Goal: Information Seeking & Learning: Learn about a topic

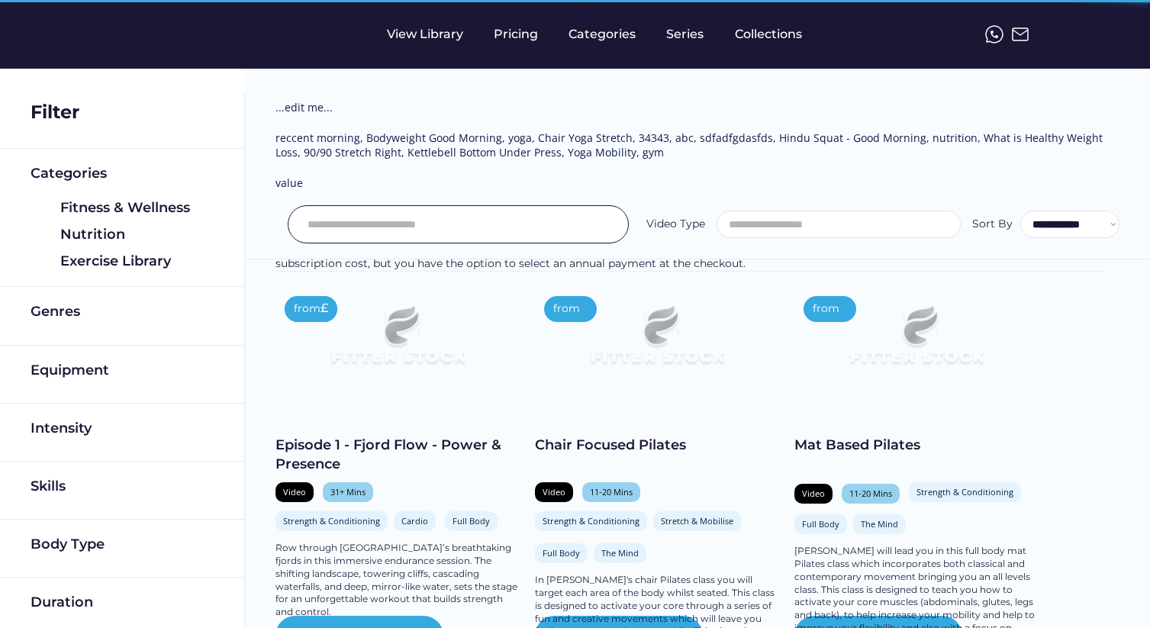
select select
select select "**********"
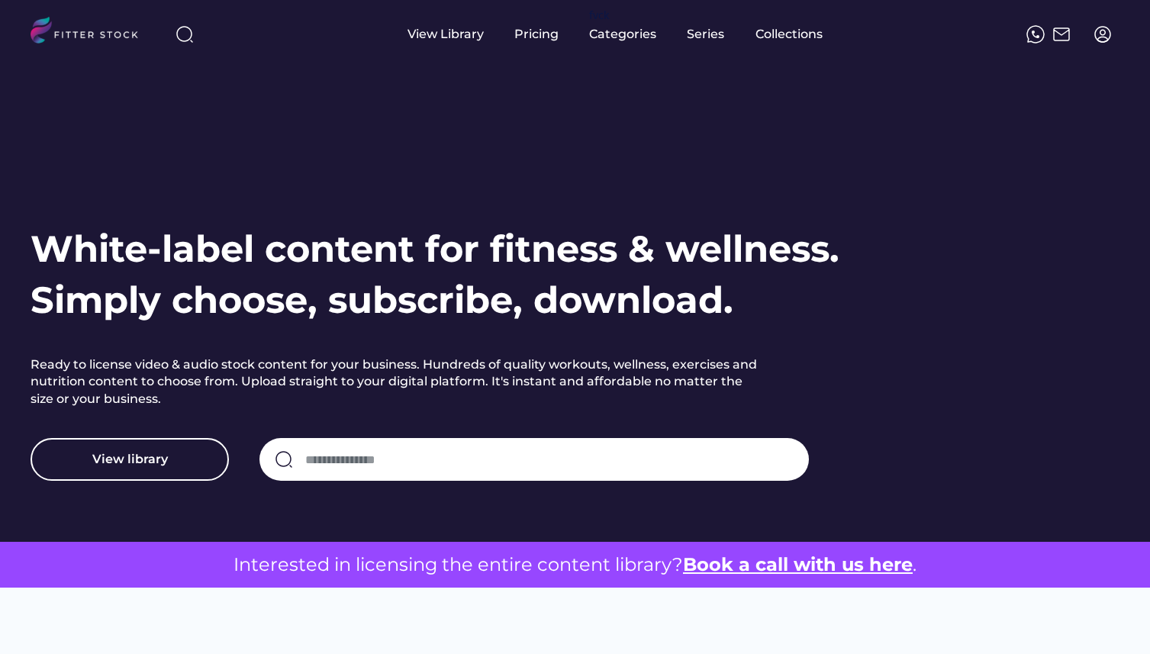
click at [369, 463] on input "input" at bounding box center [549, 459] width 488 height 32
click at [1104, 37] on img at bounding box center [1102, 34] width 18 height 18
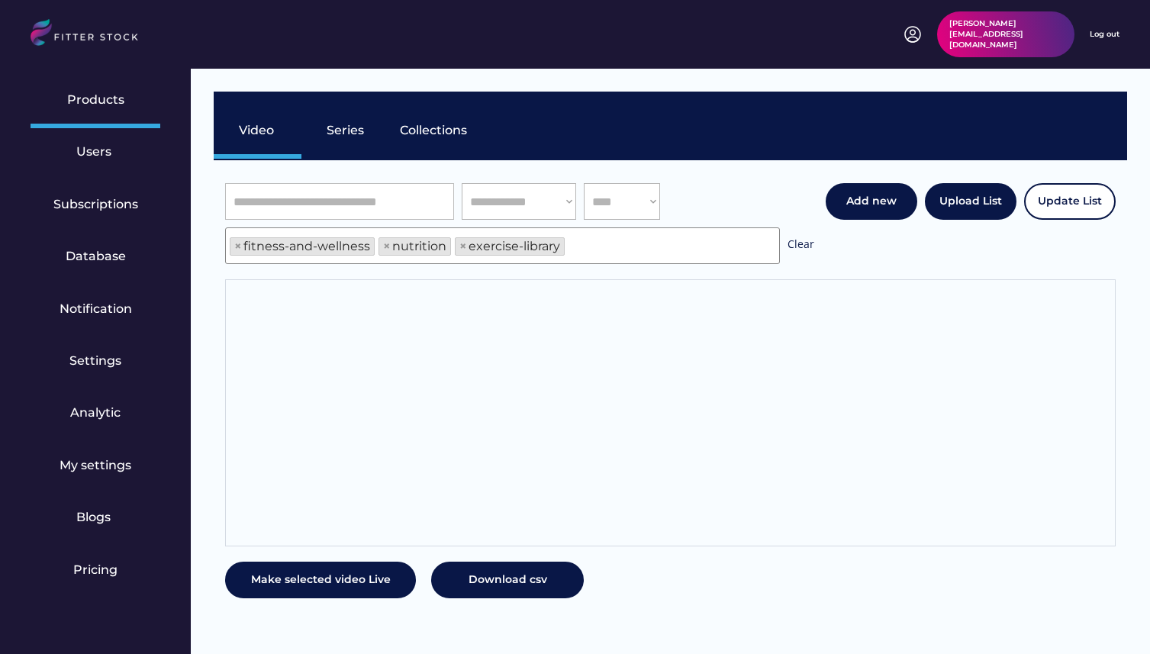
scroll to position [26, 0]
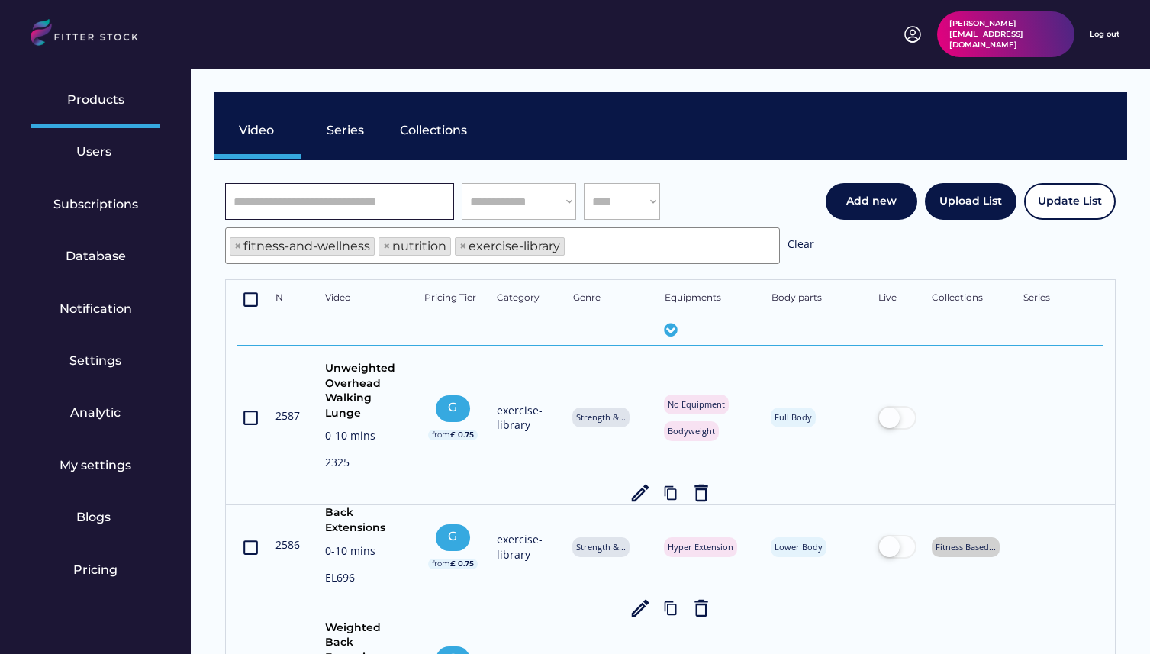
click at [398, 200] on input "input" at bounding box center [339, 201] width 229 height 37
click at [538, 197] on select "**********" at bounding box center [519, 201] width 114 height 37
click at [637, 208] on select "**** **** ********" at bounding box center [622, 201] width 76 height 37
select select "******"
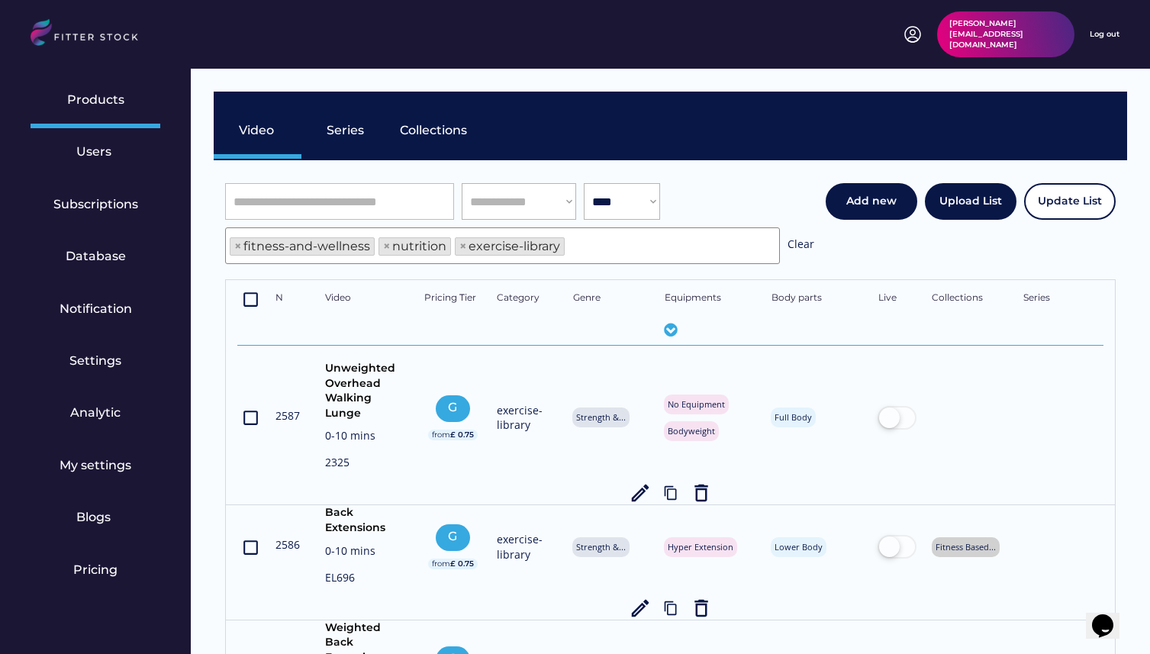
click at [559, 203] on select "**********" at bounding box center [519, 201] width 114 height 37
select select "**********"
click at [562, 200] on select "**********" at bounding box center [519, 201] width 114 height 37
click at [624, 208] on select "**** **** ********" at bounding box center [622, 201] width 76 height 37
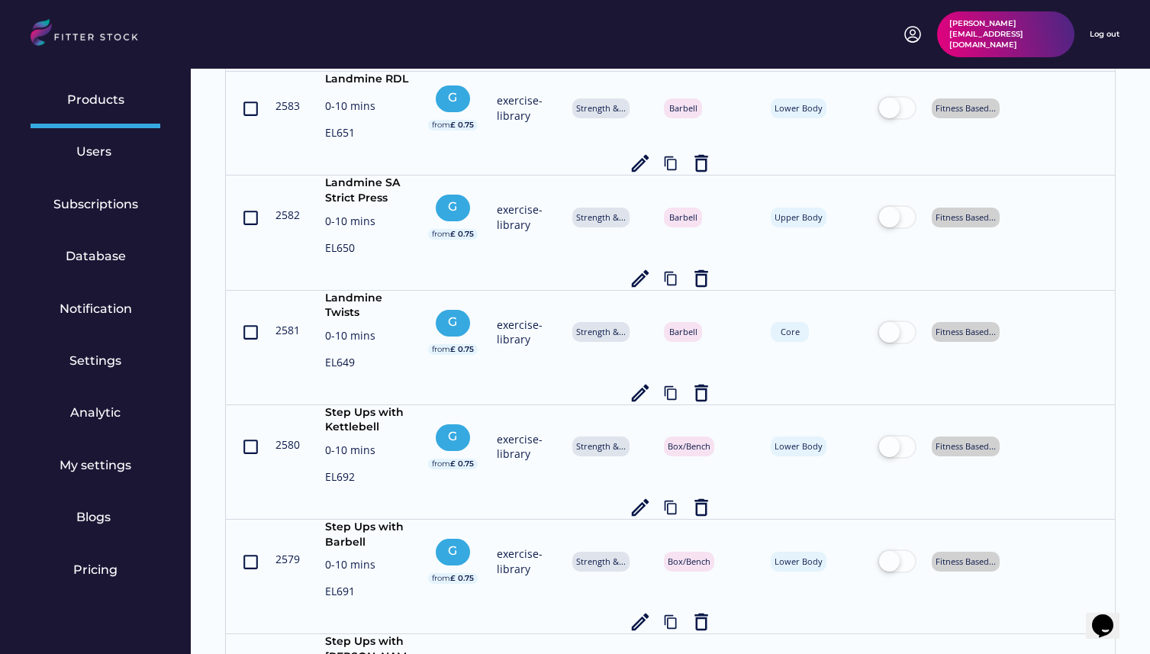
scroll to position [5536, 0]
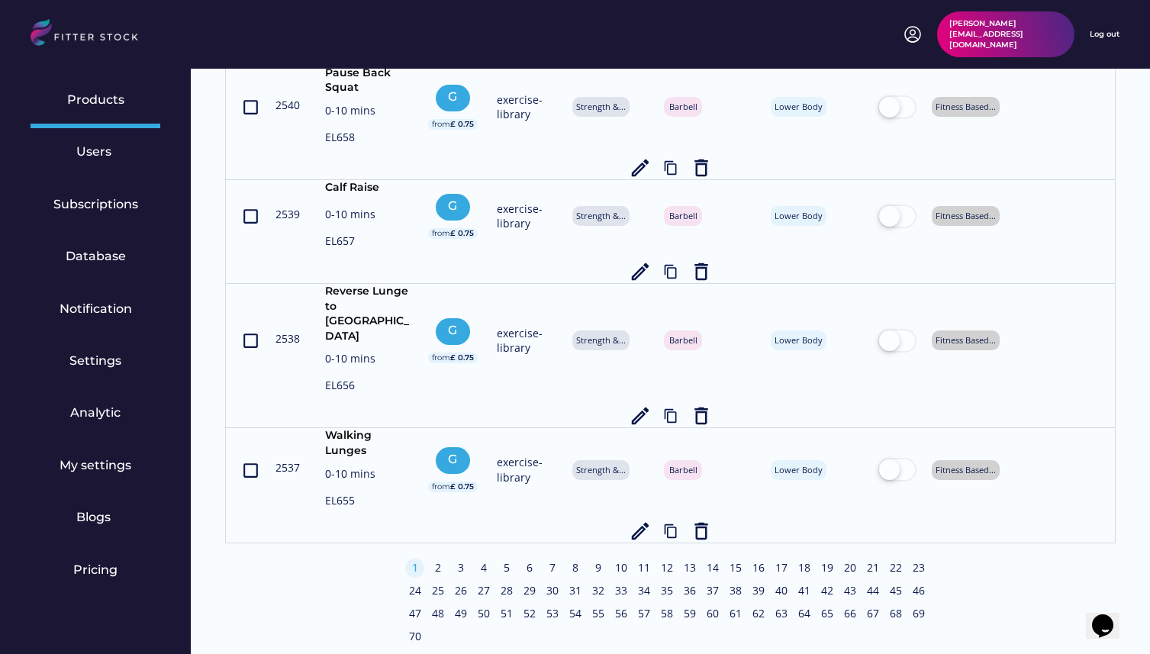
drag, startPoint x: 423, startPoint y: 536, endPoint x: 378, endPoint y: 457, distance: 90.6
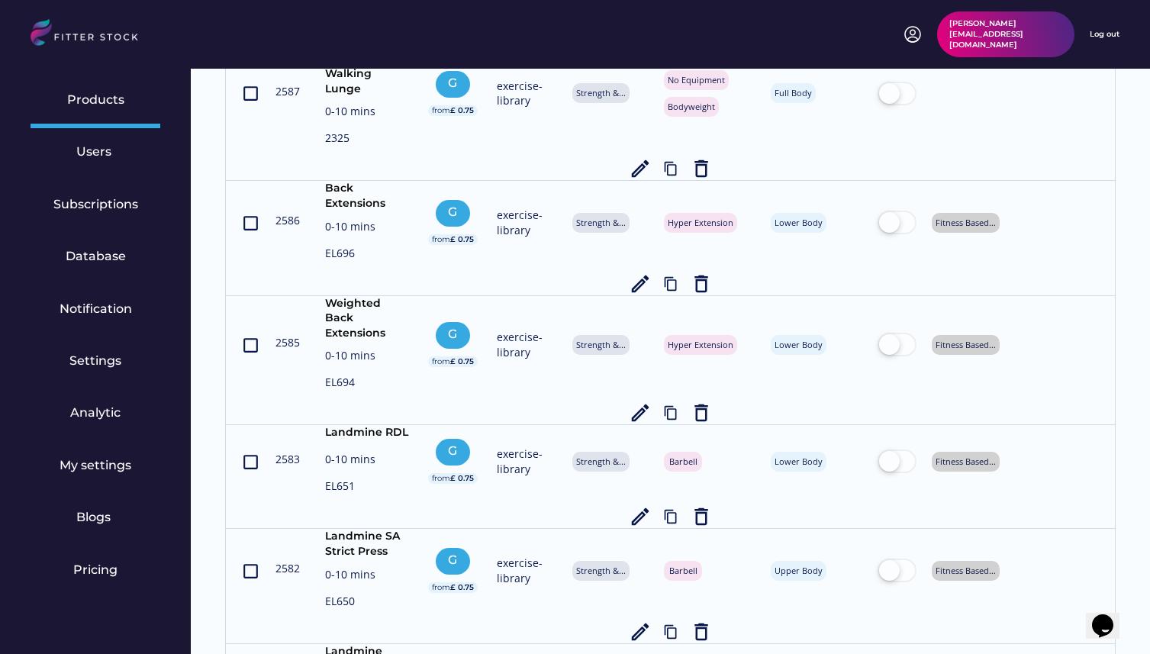
scroll to position [0, 0]
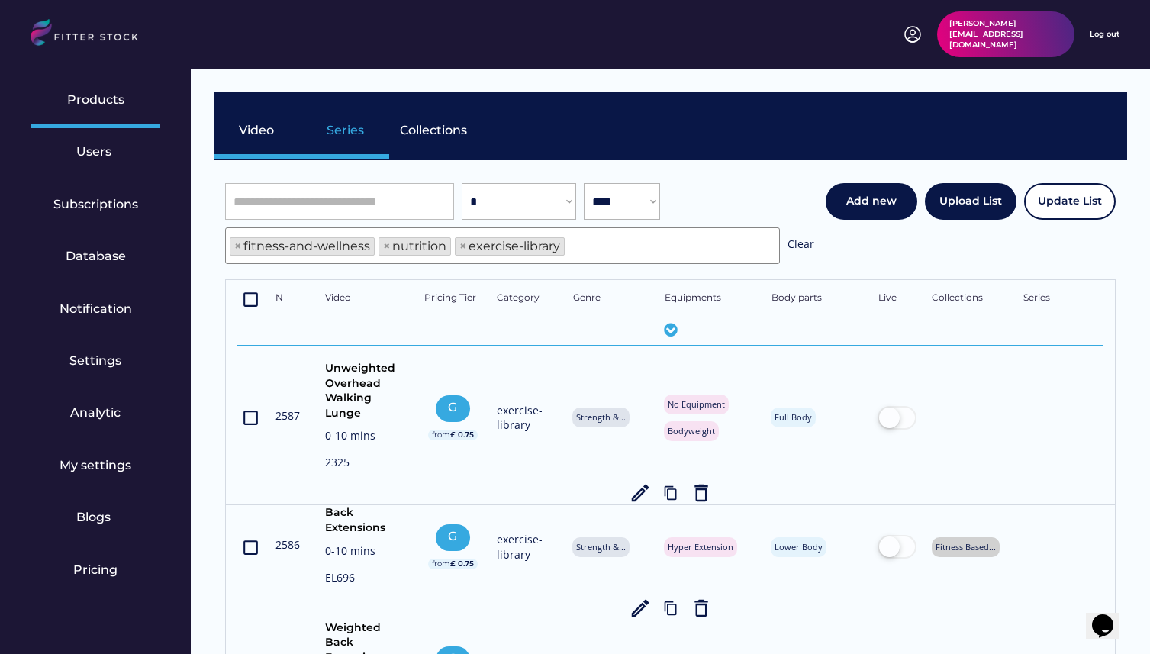
click at [347, 126] on div "Series" at bounding box center [346, 130] width 38 height 17
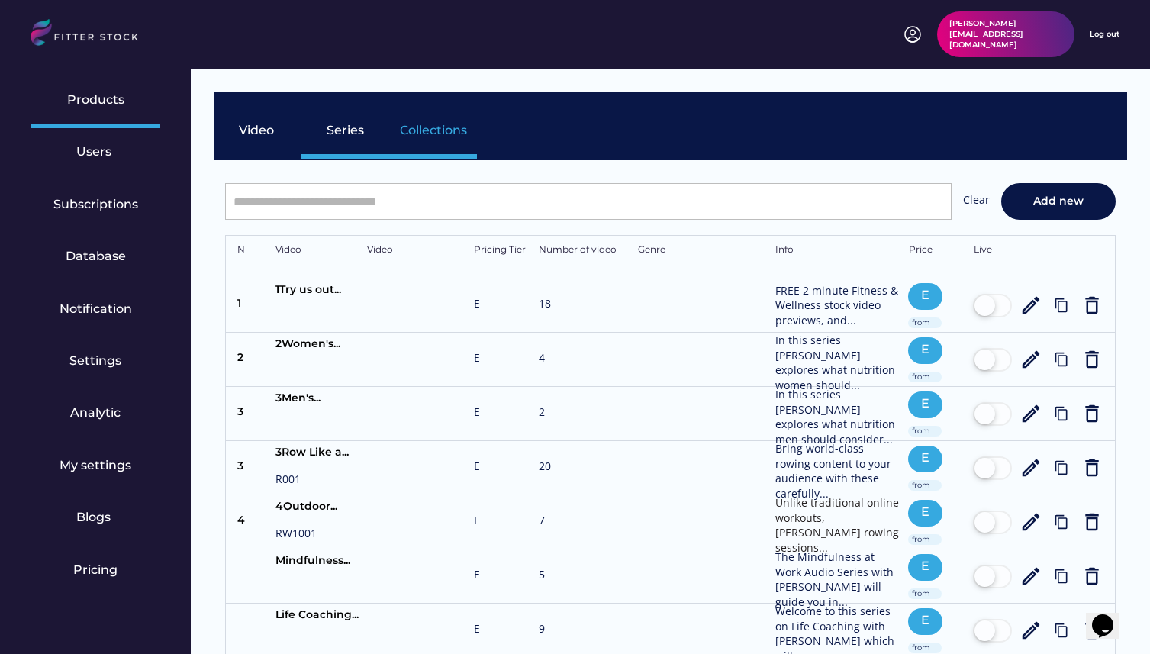
click at [446, 142] on div "Collections" at bounding box center [433, 133] width 88 height 53
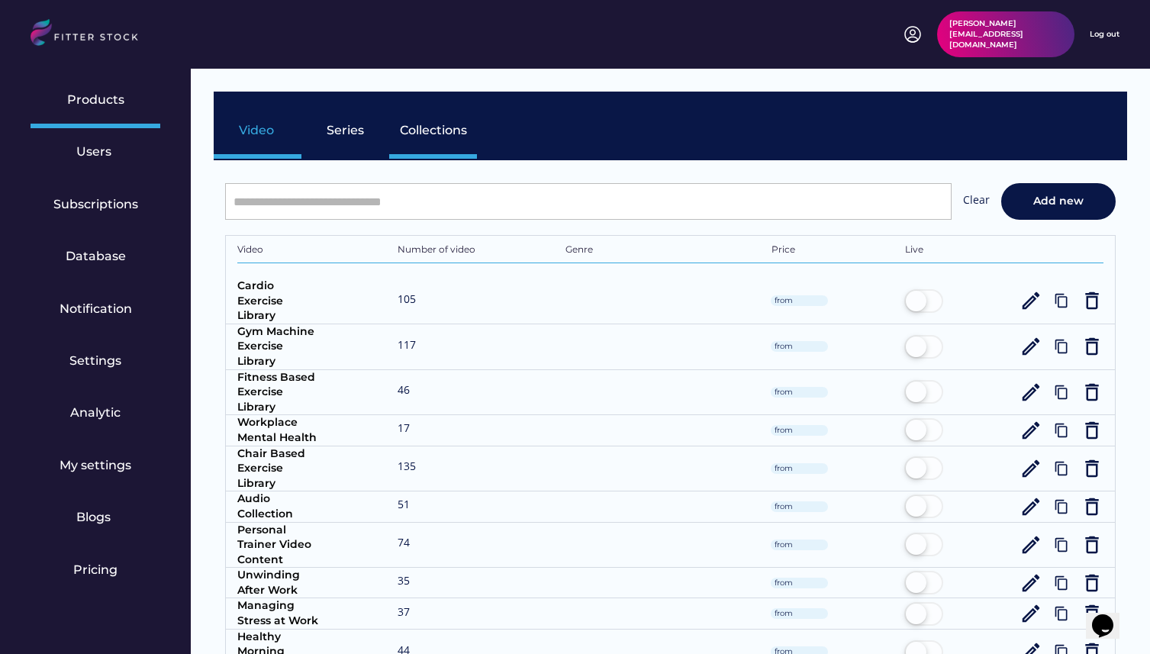
click at [250, 134] on div "Video" at bounding box center [258, 130] width 38 height 17
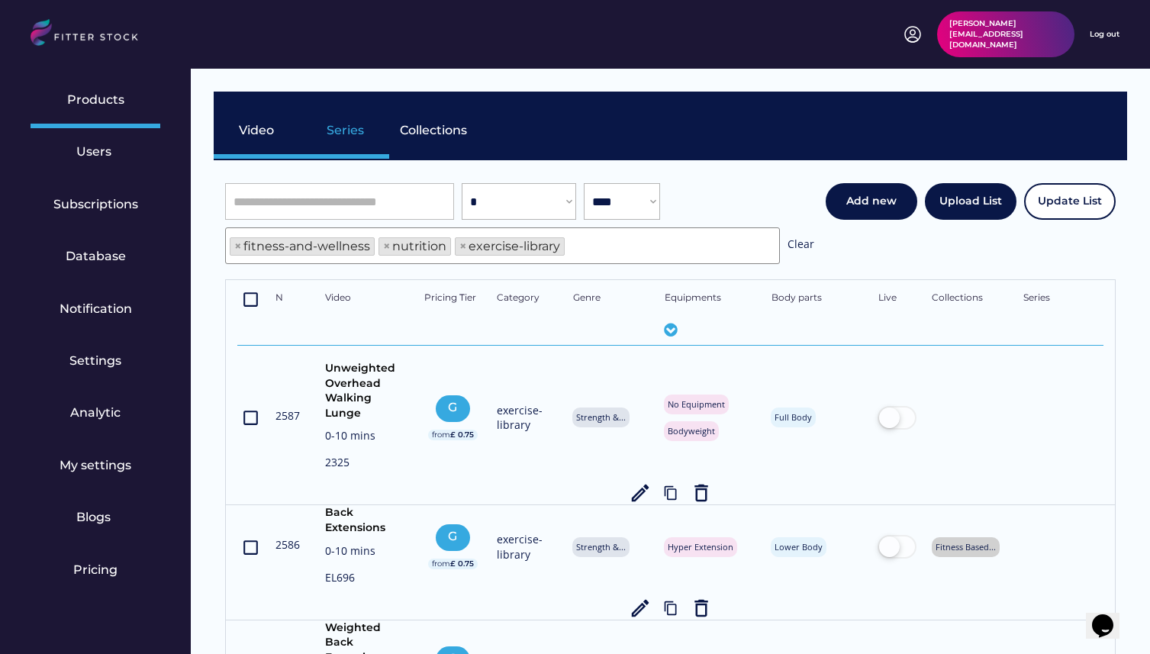
click at [344, 131] on div "Series" at bounding box center [346, 130] width 38 height 17
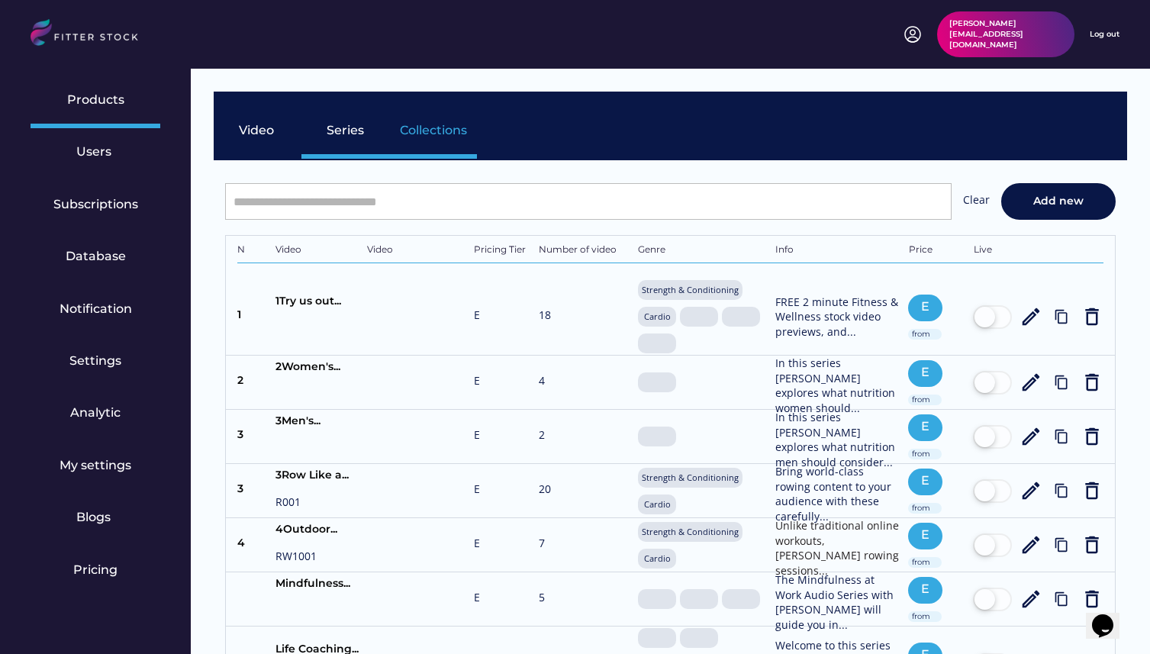
click at [436, 130] on div "Collections" at bounding box center [433, 130] width 67 height 17
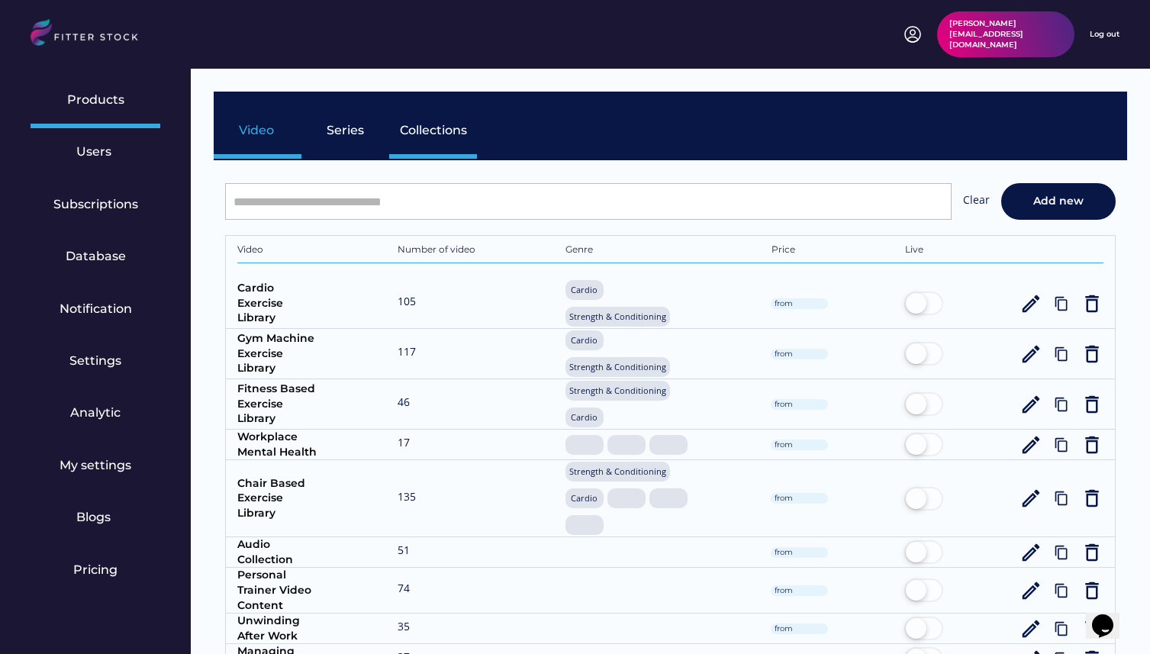
click at [257, 117] on div "Video" at bounding box center [258, 133] width 88 height 53
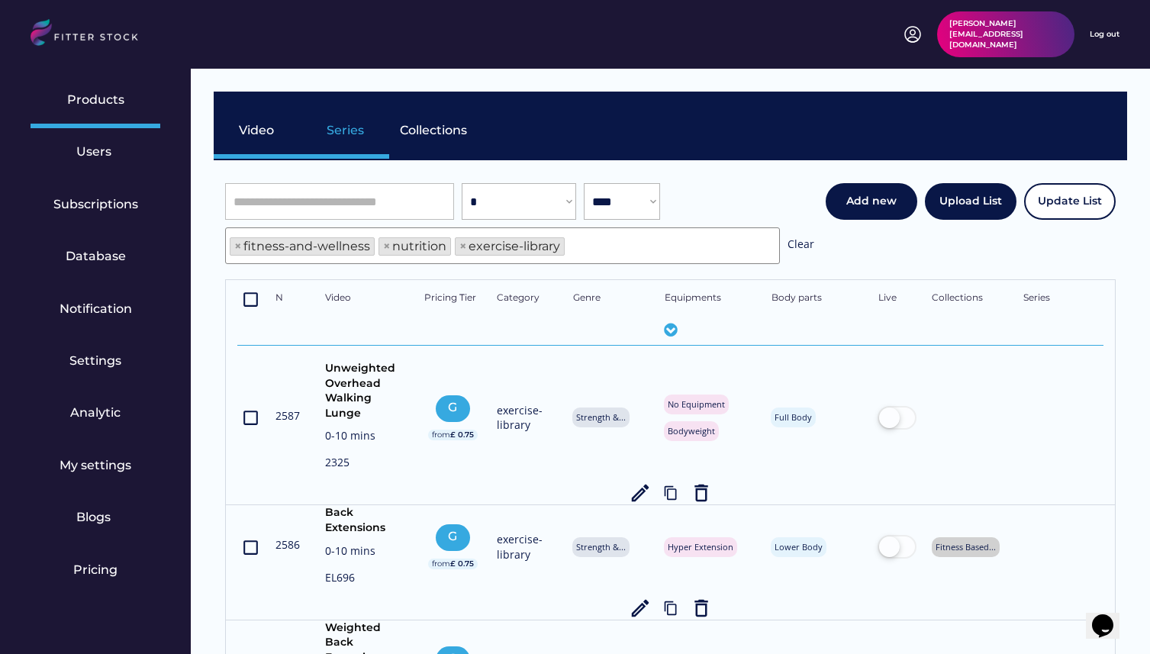
click at [334, 135] on div "Series" at bounding box center [346, 130] width 38 height 17
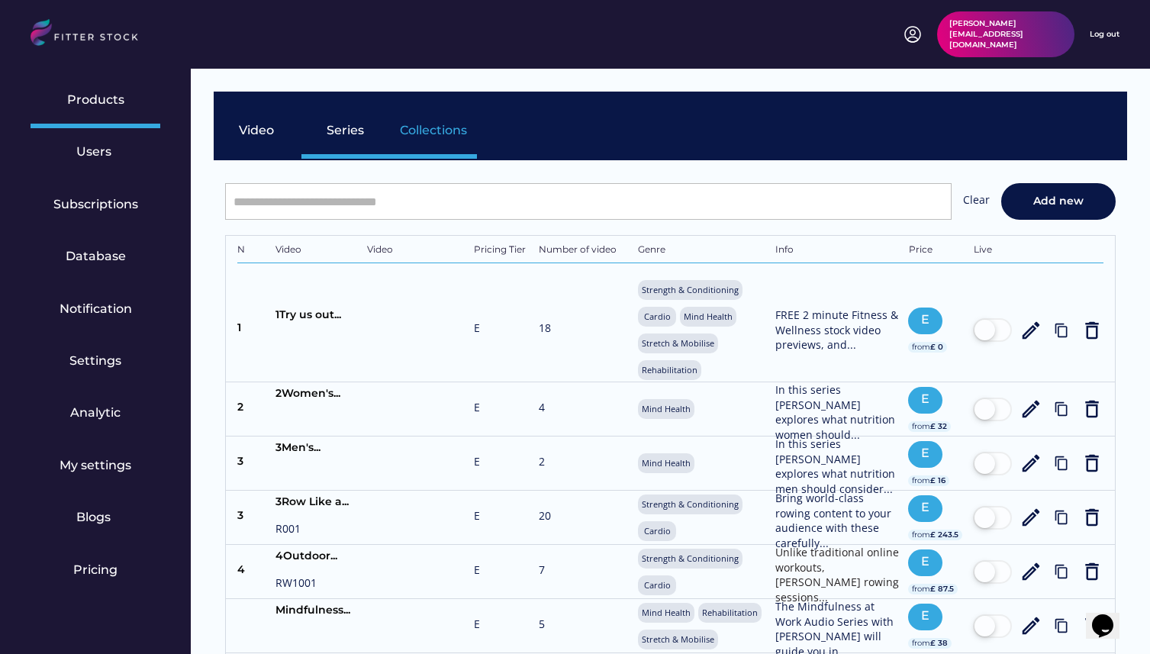
click at [449, 143] on div "Collections" at bounding box center [433, 133] width 88 height 53
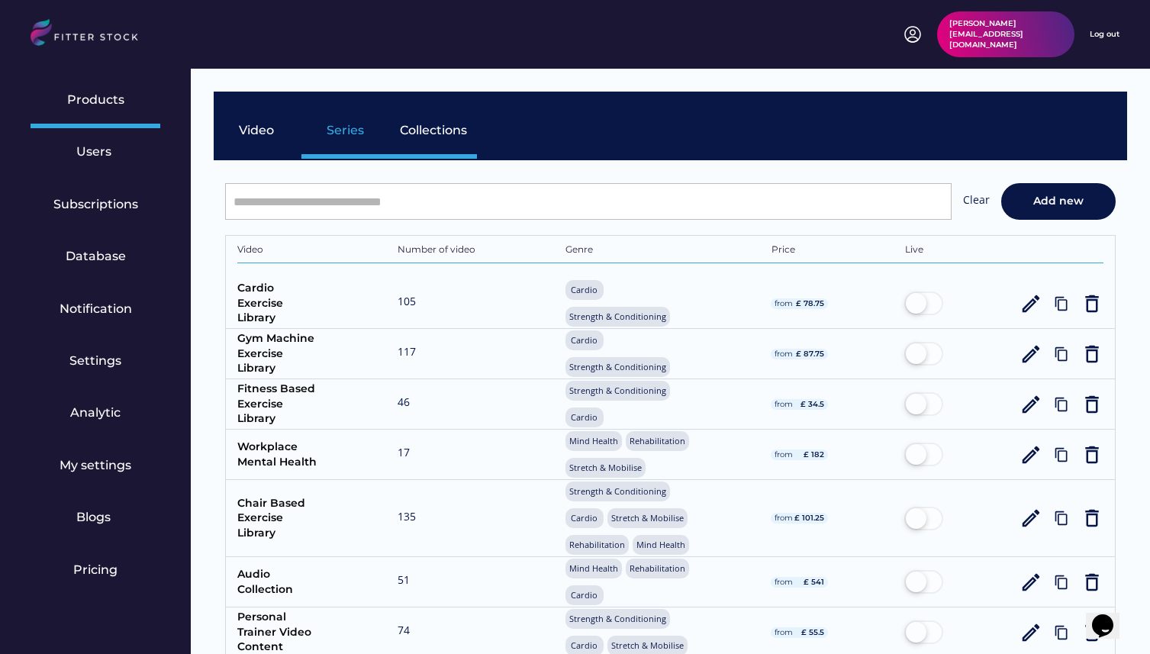
click at [350, 150] on div "Series" at bounding box center [345, 133] width 88 height 53
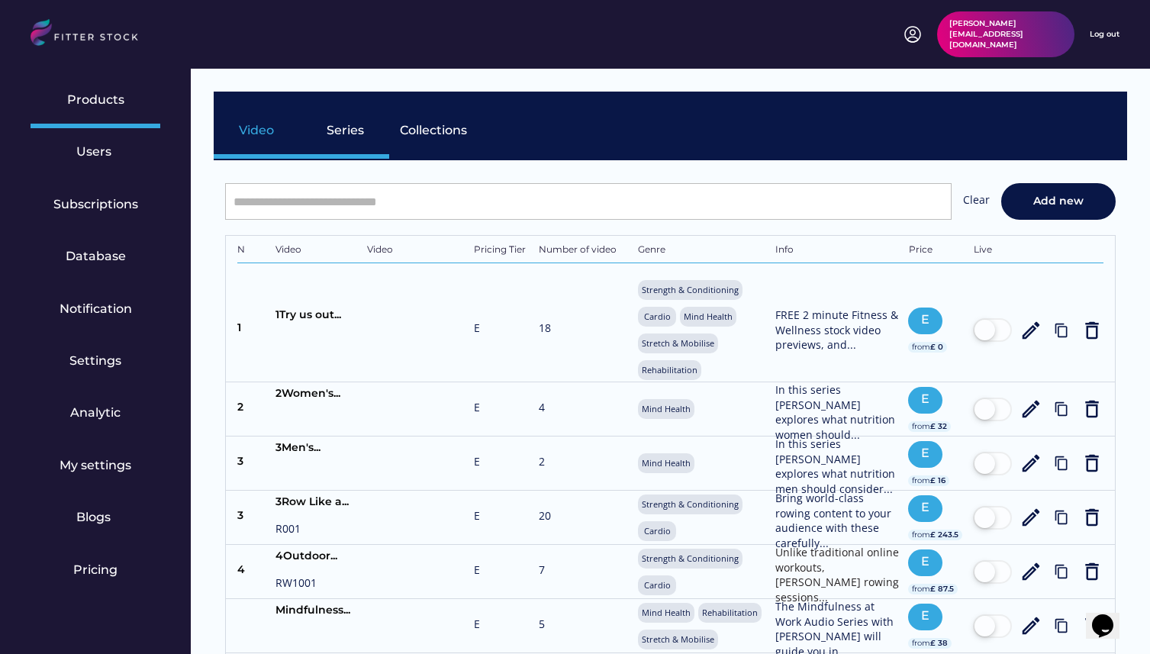
click at [259, 131] on div "Video" at bounding box center [258, 130] width 38 height 17
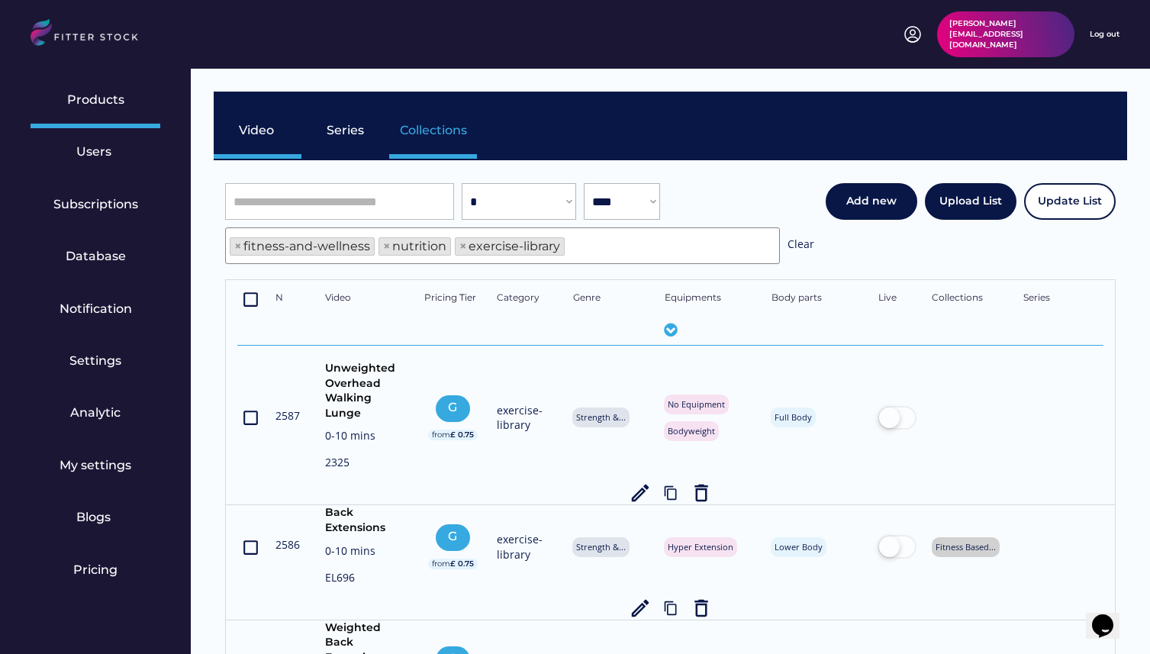
click at [447, 133] on div "Collections" at bounding box center [433, 130] width 67 height 17
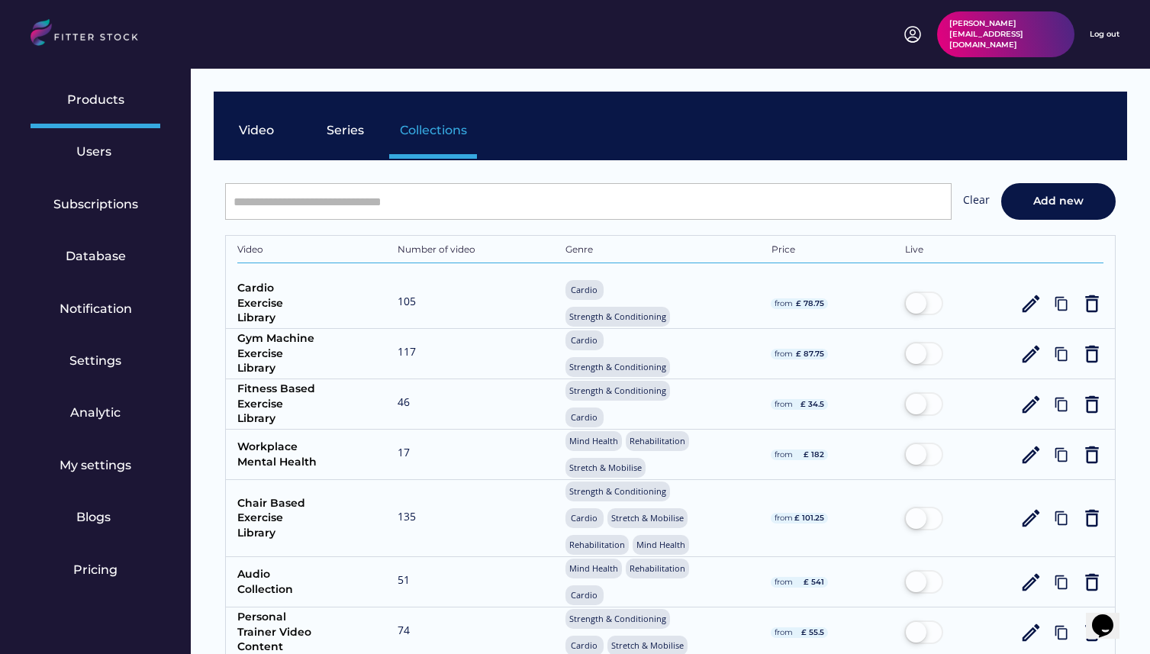
click at [333, 137] on div "Series" at bounding box center [346, 130] width 38 height 17
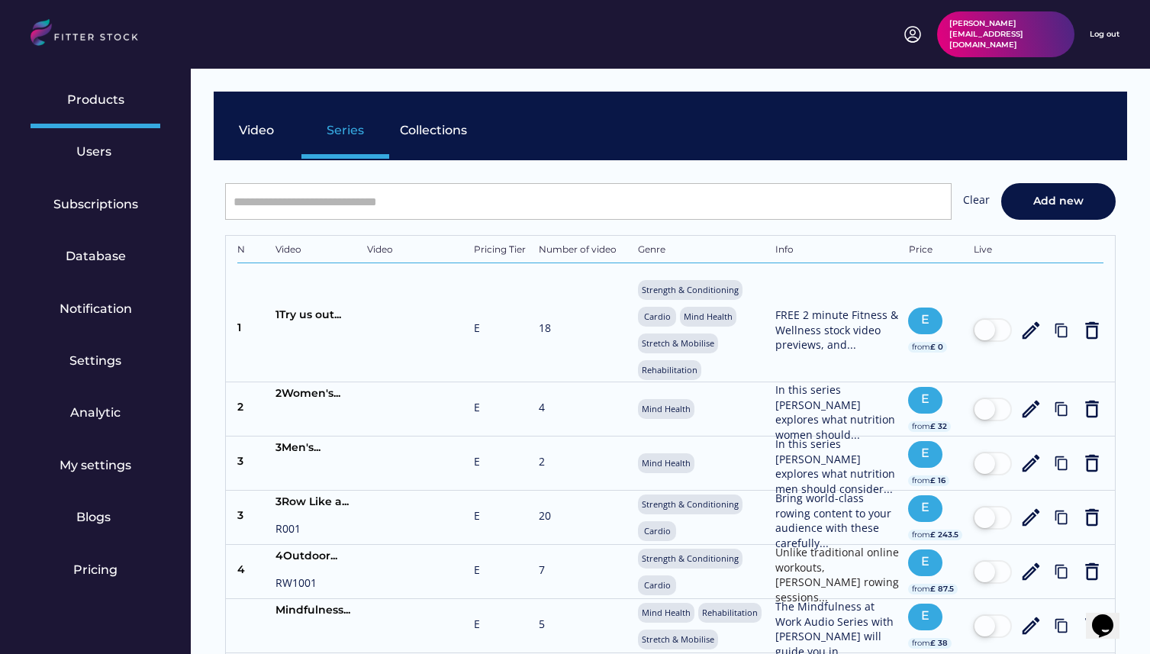
click at [461, 146] on div "Collections" at bounding box center [433, 133] width 88 height 53
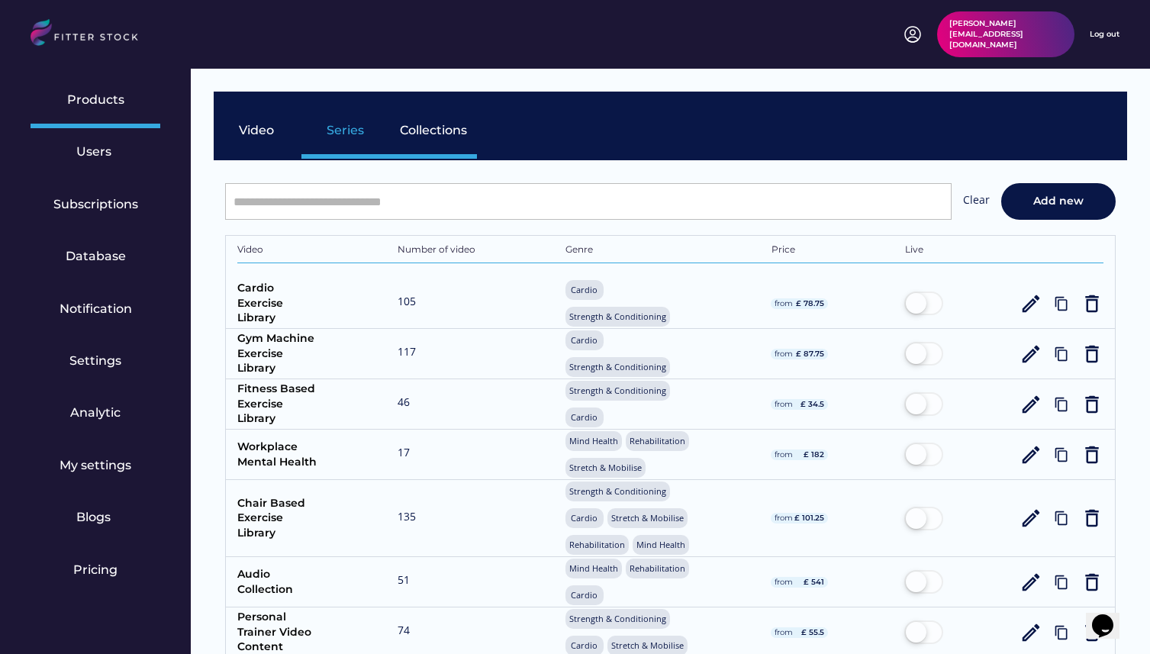
click at [353, 139] on div "Series" at bounding box center [345, 133] width 88 height 53
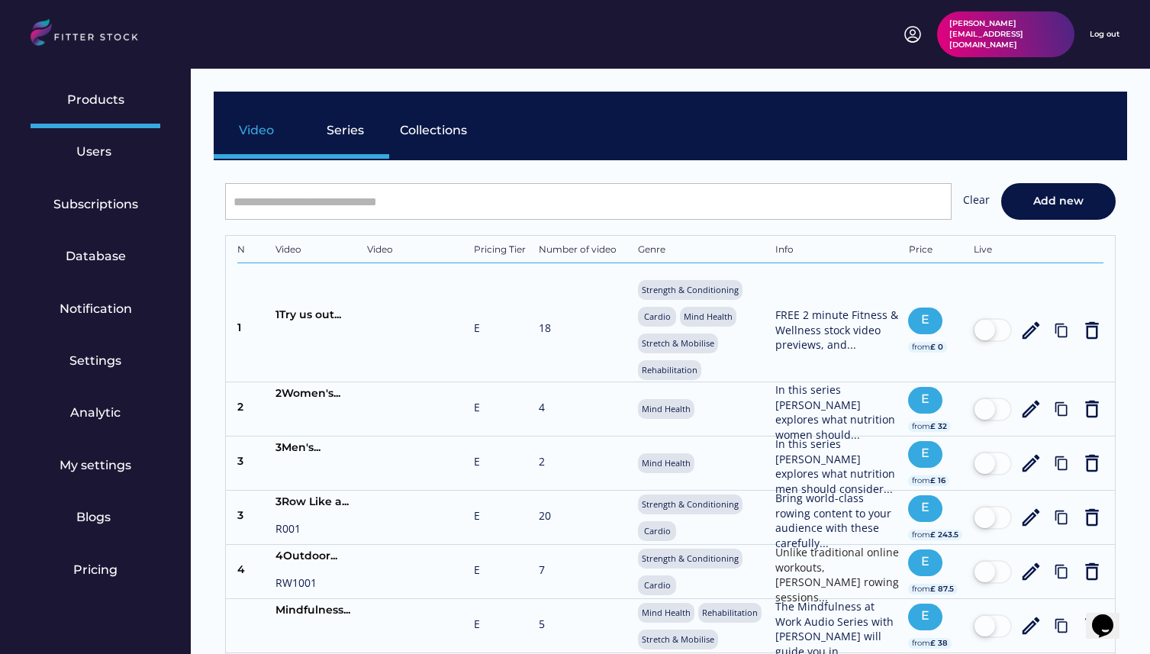
click at [269, 137] on div "Video" at bounding box center [258, 130] width 38 height 17
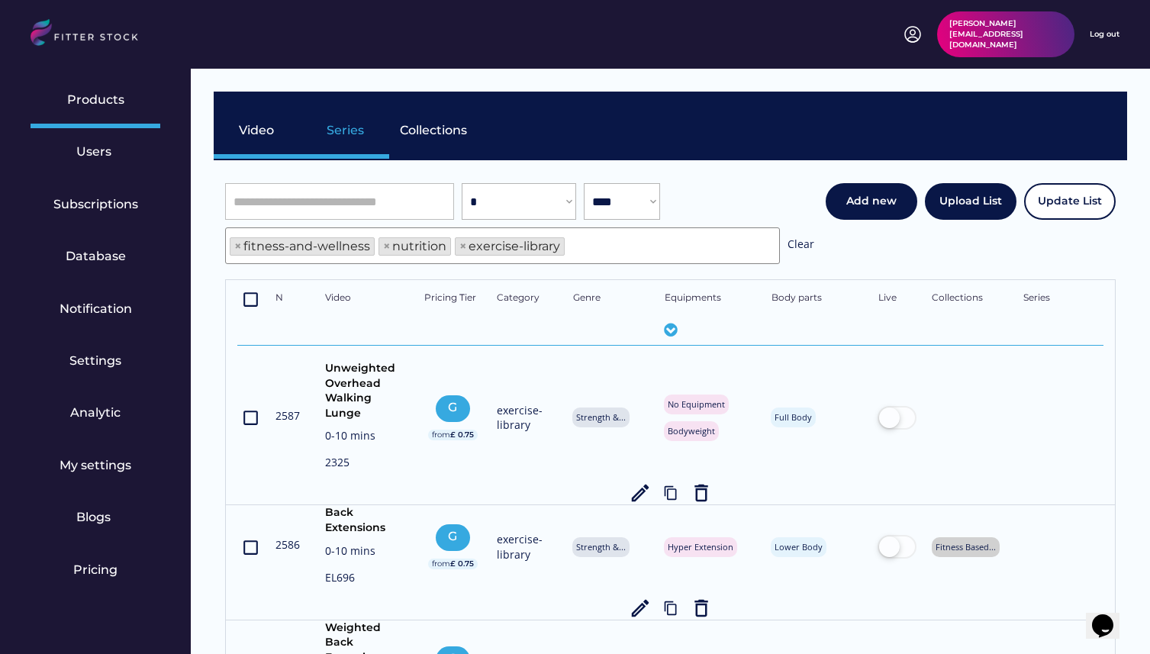
click at [360, 131] on div "Series" at bounding box center [346, 130] width 38 height 17
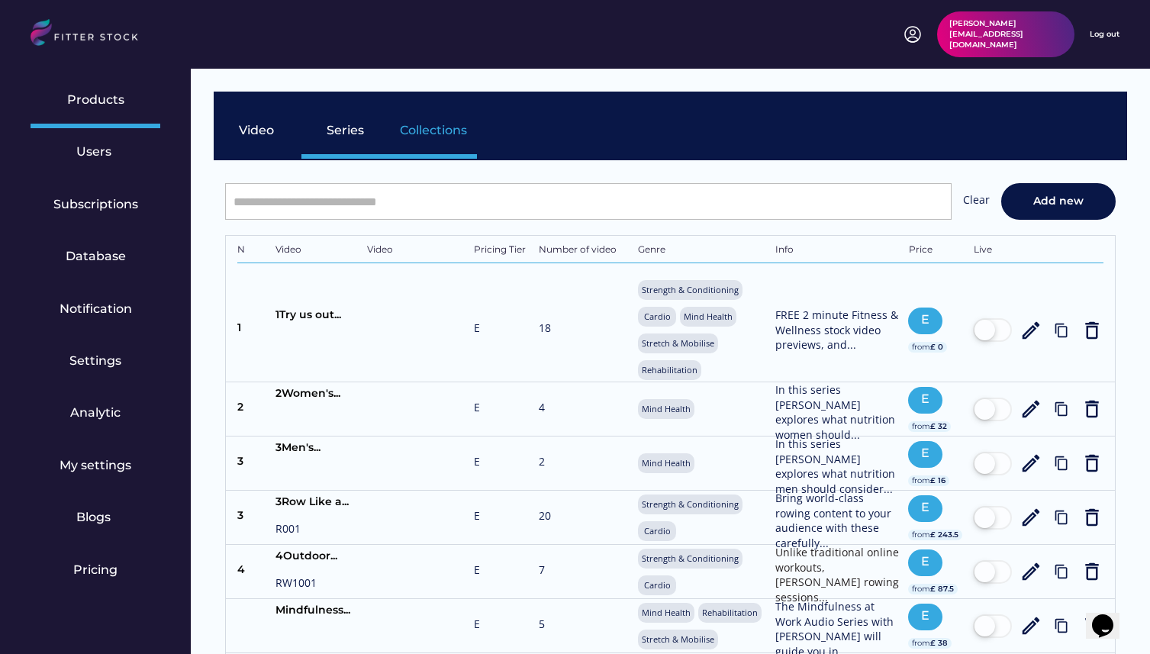
click at [456, 131] on div "Collections" at bounding box center [433, 130] width 67 height 17
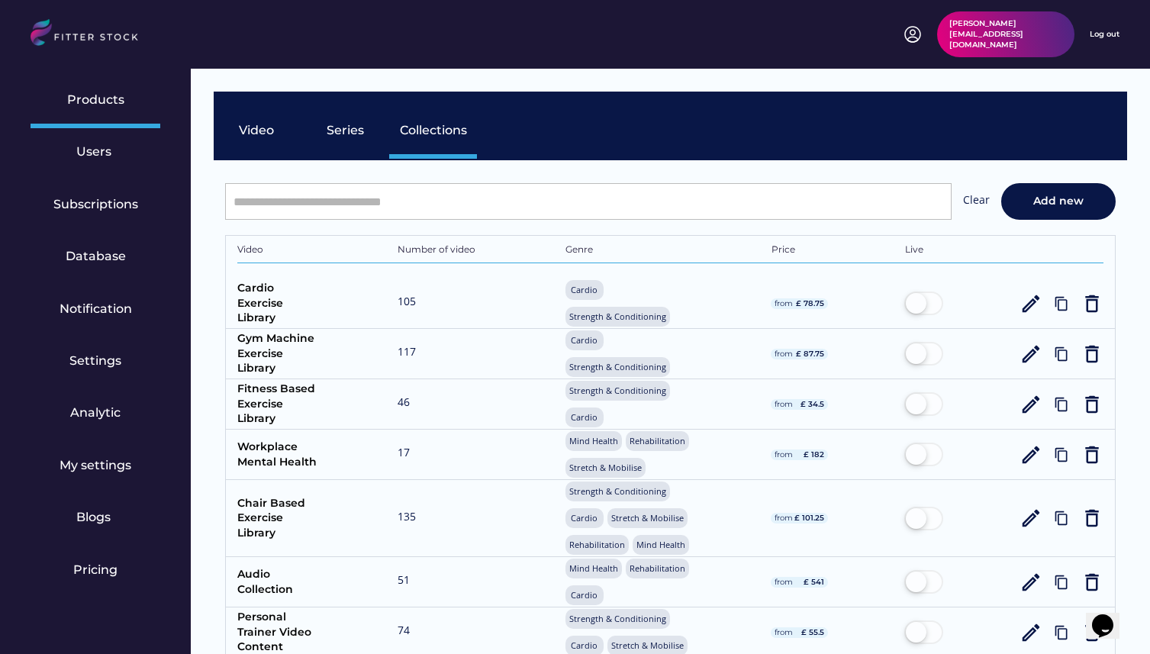
click at [597, 107] on div "Video Series Collections" at bounding box center [670, 126] width 913 height 69
click at [343, 119] on div "Series" at bounding box center [345, 133] width 88 height 53
click at [240, 116] on div "Video" at bounding box center [258, 133] width 88 height 53
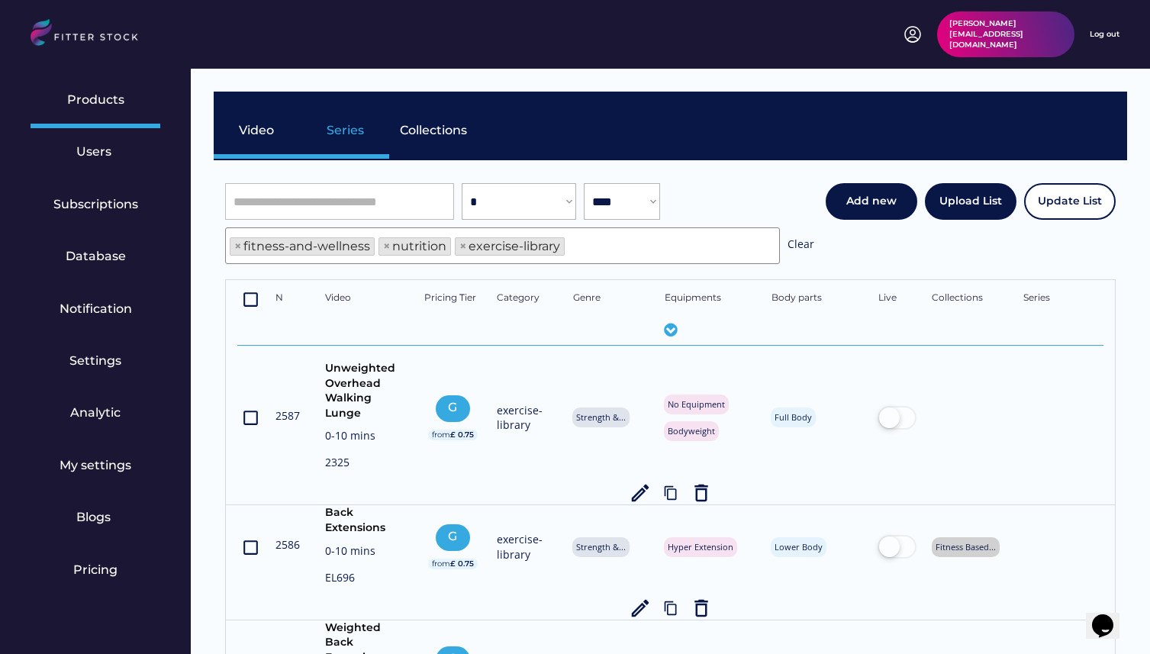
click at [347, 124] on div "Series" at bounding box center [346, 130] width 38 height 17
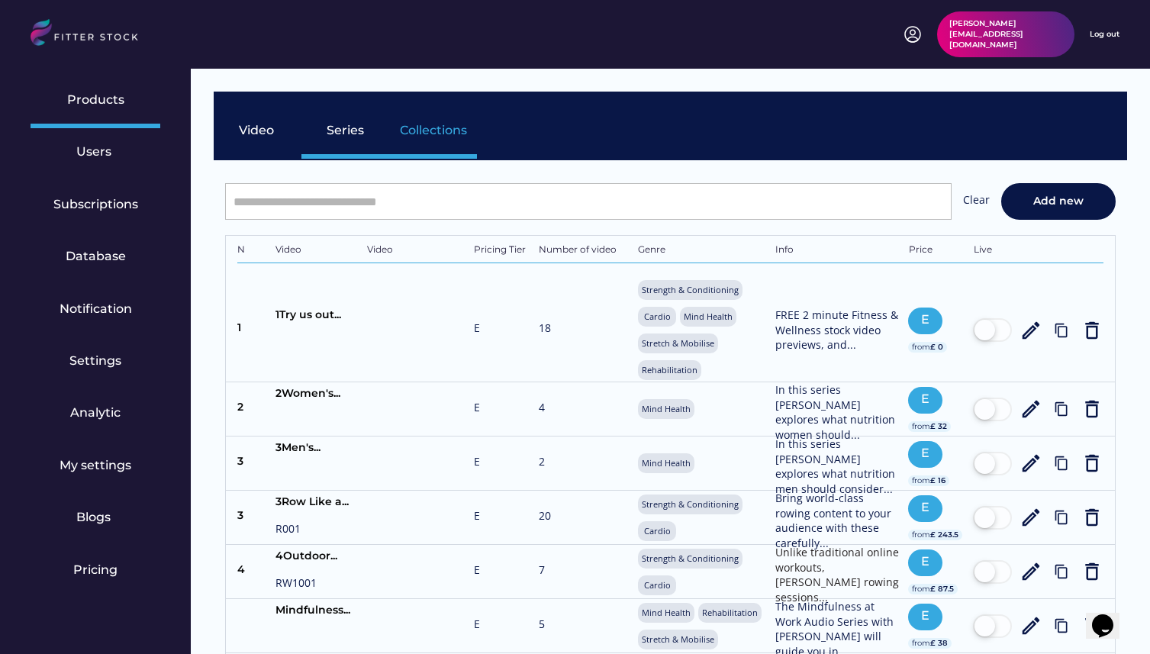
click at [441, 127] on div "Collections" at bounding box center [433, 130] width 67 height 17
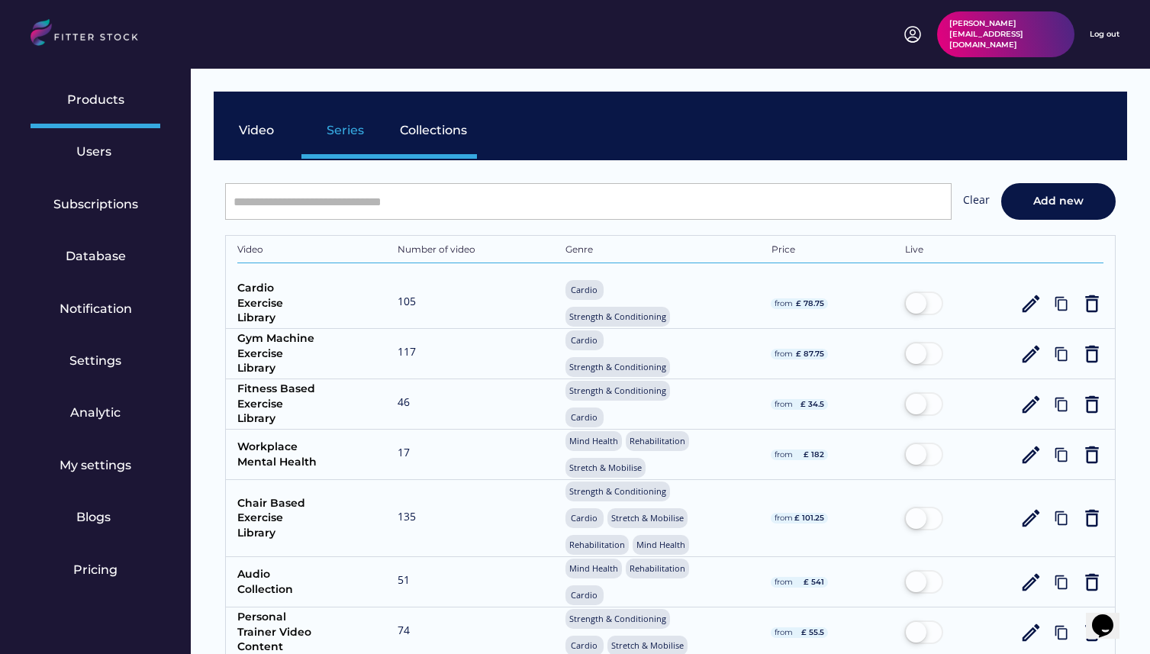
click at [345, 133] on div "Series" at bounding box center [346, 130] width 38 height 17
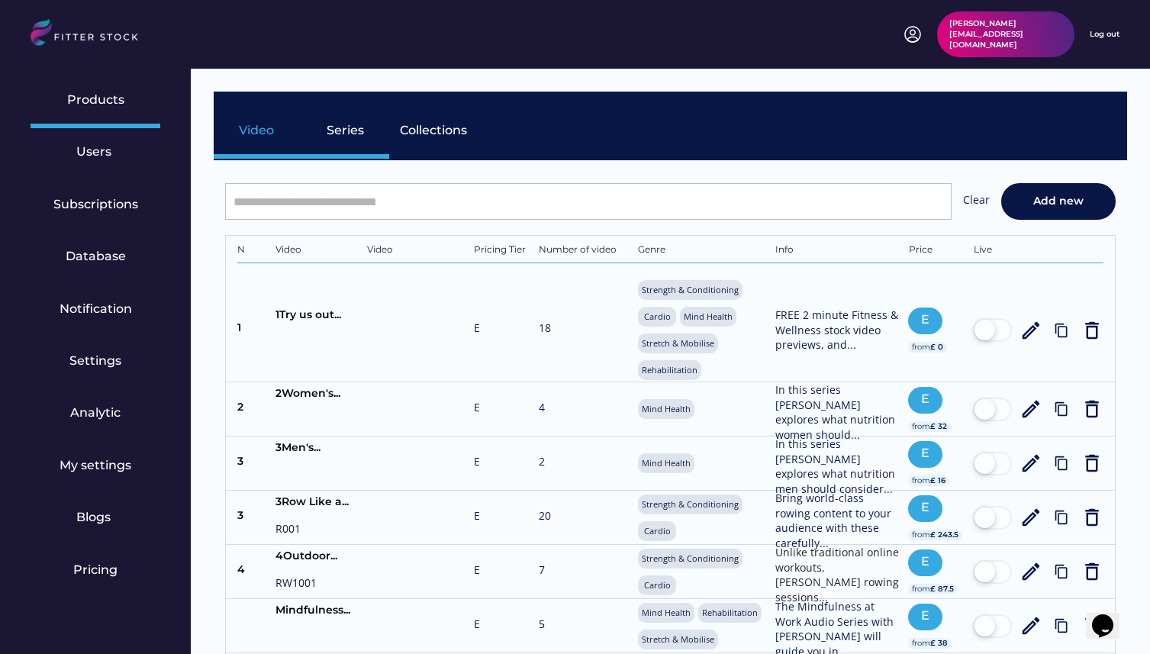
click at [249, 127] on div "Video" at bounding box center [258, 130] width 38 height 17
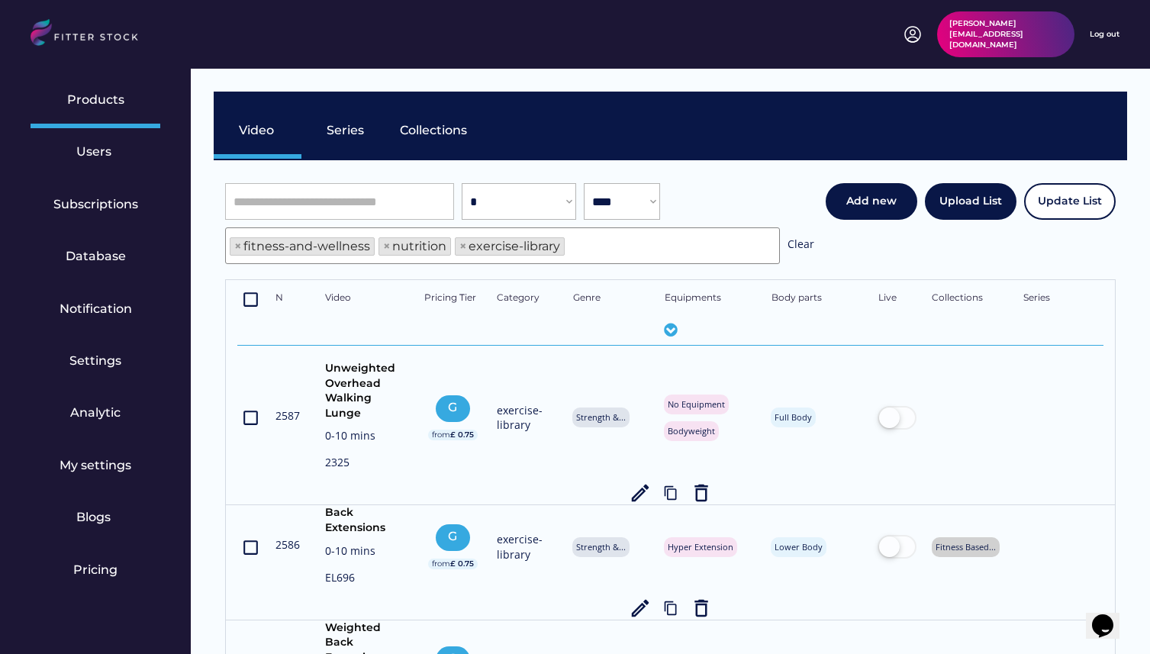
scroll to position [25, 0]
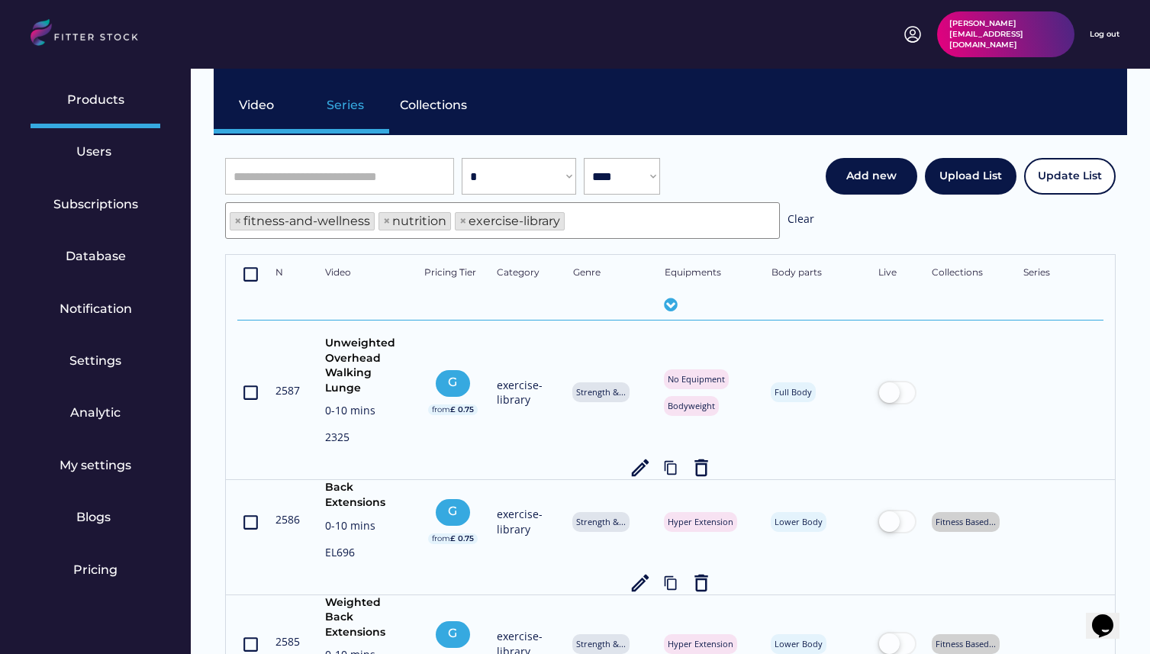
click at [373, 92] on div "Series" at bounding box center [345, 108] width 88 height 53
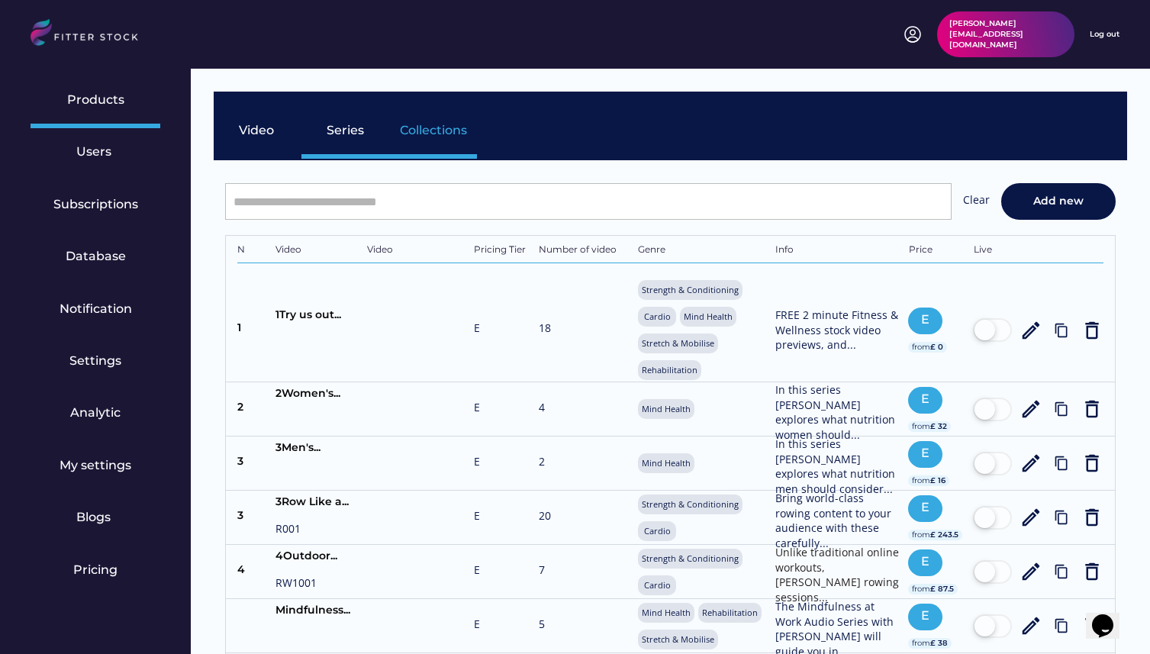
click at [436, 131] on div "Collections" at bounding box center [433, 130] width 67 height 17
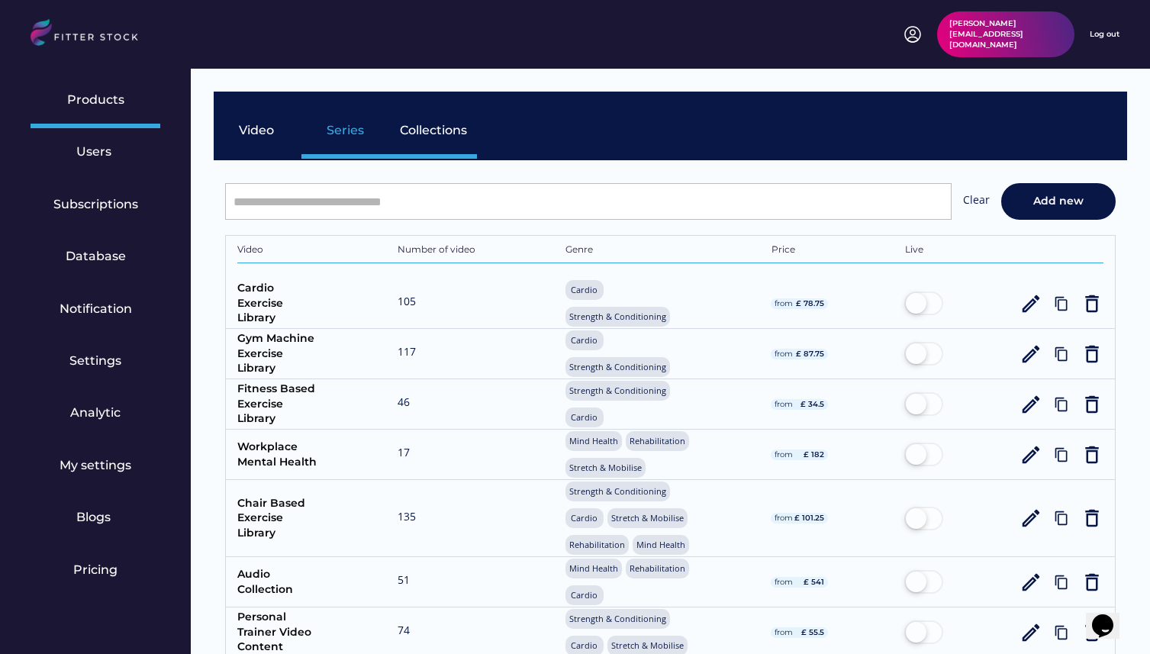
click at [345, 129] on div "Series" at bounding box center [346, 130] width 38 height 17
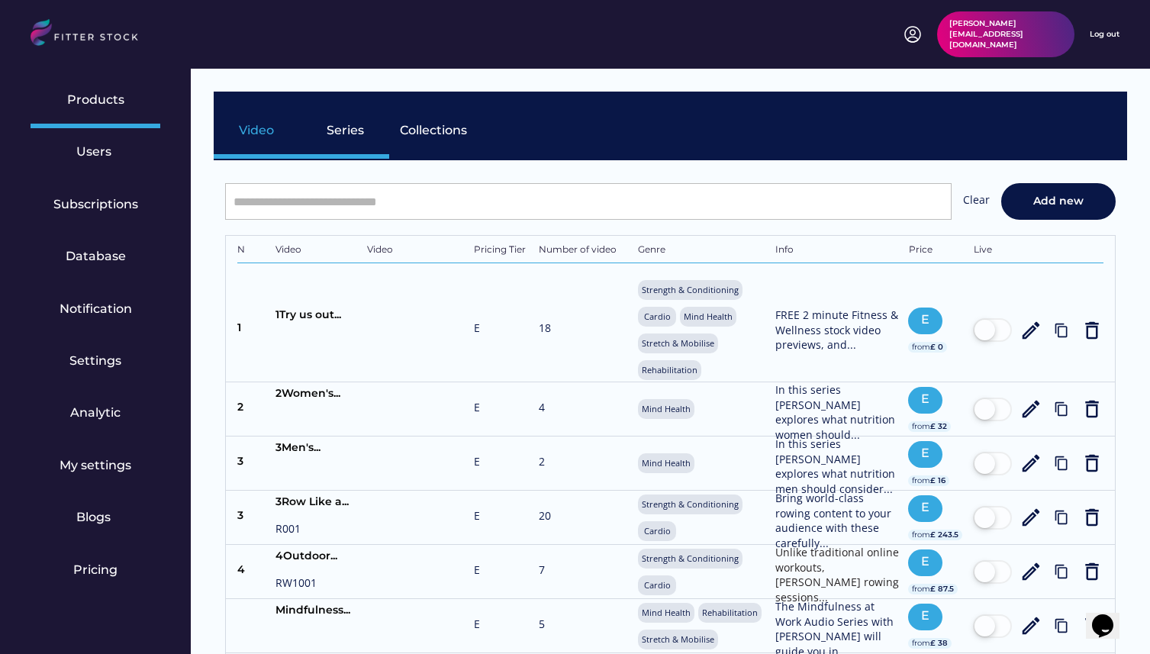
click at [257, 130] on div "Video" at bounding box center [258, 130] width 38 height 17
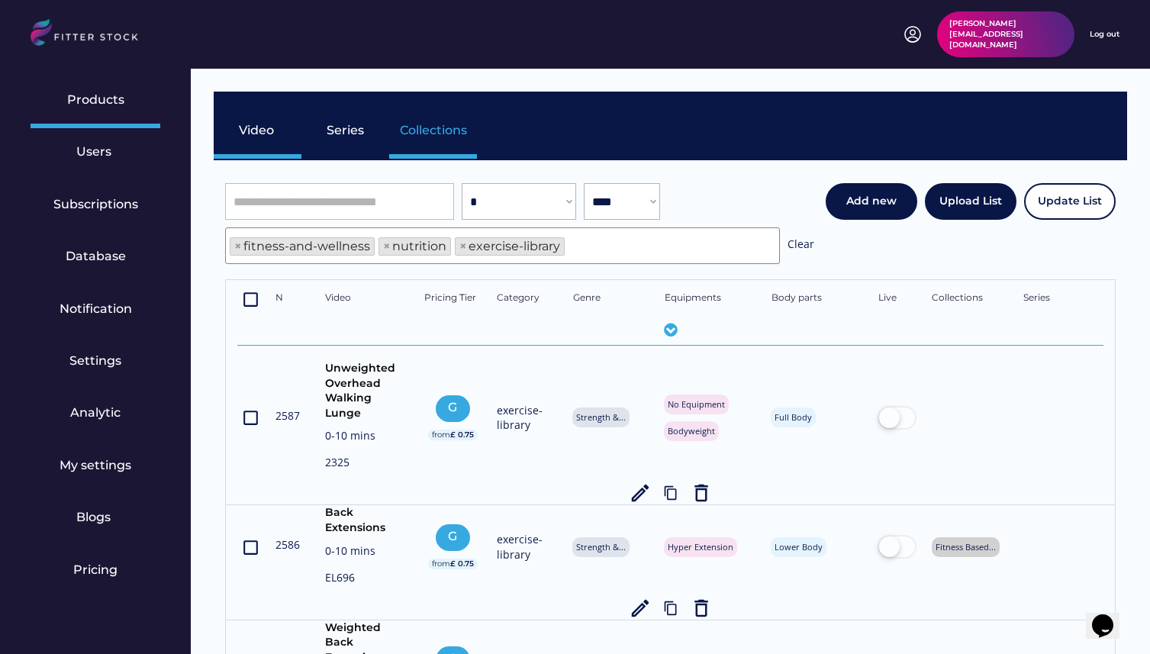
click at [436, 118] on div "Collections" at bounding box center [433, 133] width 88 height 53
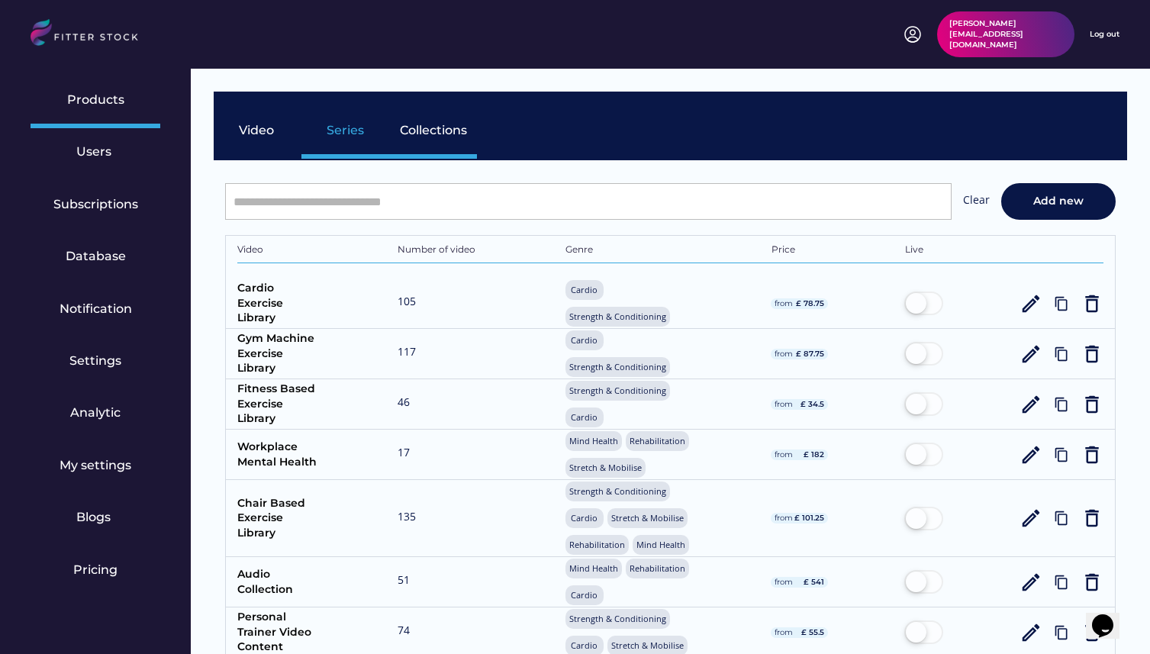
click at [358, 133] on div "Series" at bounding box center [346, 130] width 38 height 17
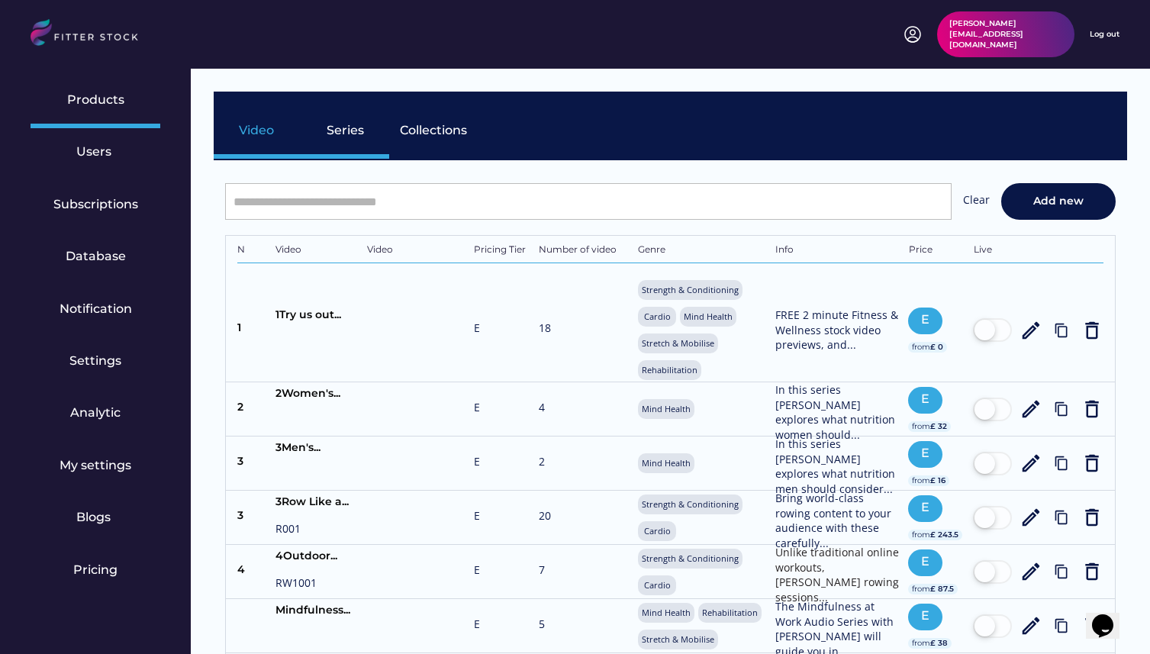
click at [247, 138] on div "Video" at bounding box center [258, 130] width 38 height 17
select select "**********"
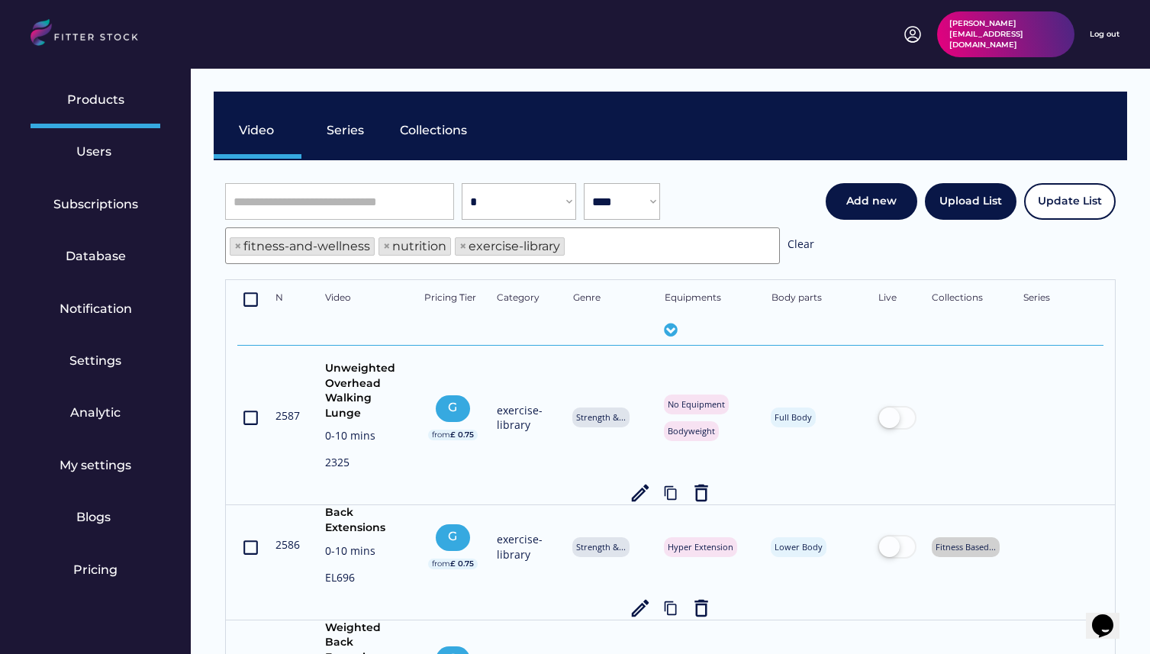
click at [1114, 40] on div "kate@fitter-stock.com Log out" at bounding box center [1011, 34] width 216 height 46
click at [1110, 39] on div "Log out" at bounding box center [1105, 34] width 30 height 11
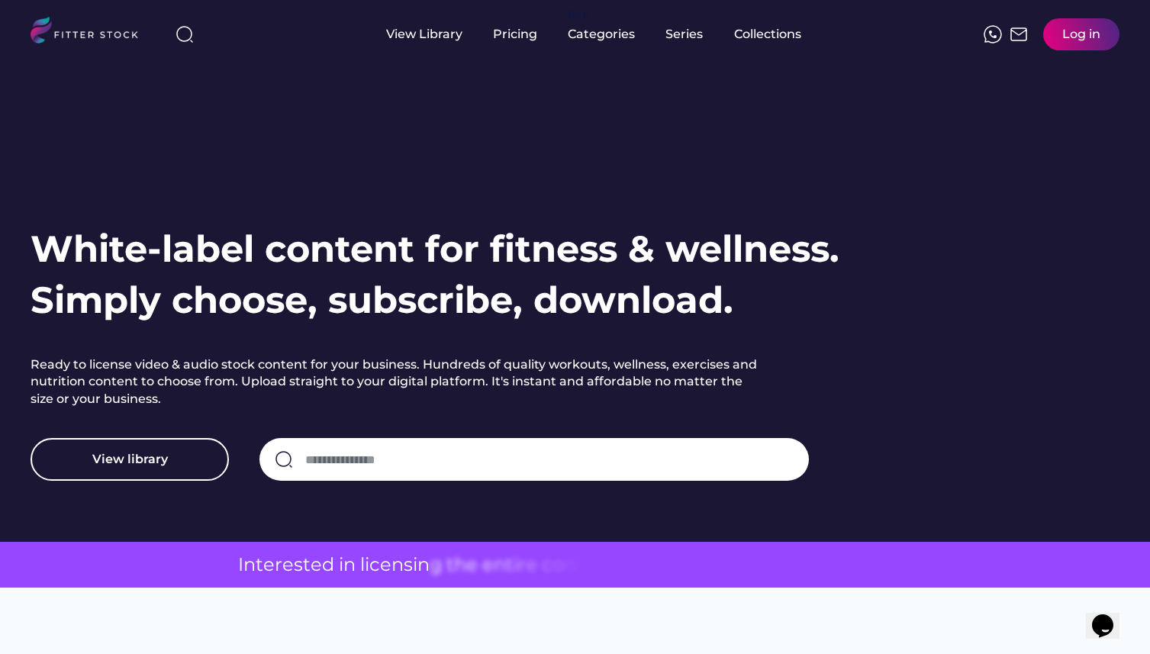
click at [328, 456] on input "input" at bounding box center [549, 459] width 488 height 32
paste input "**********"
type input "**********"
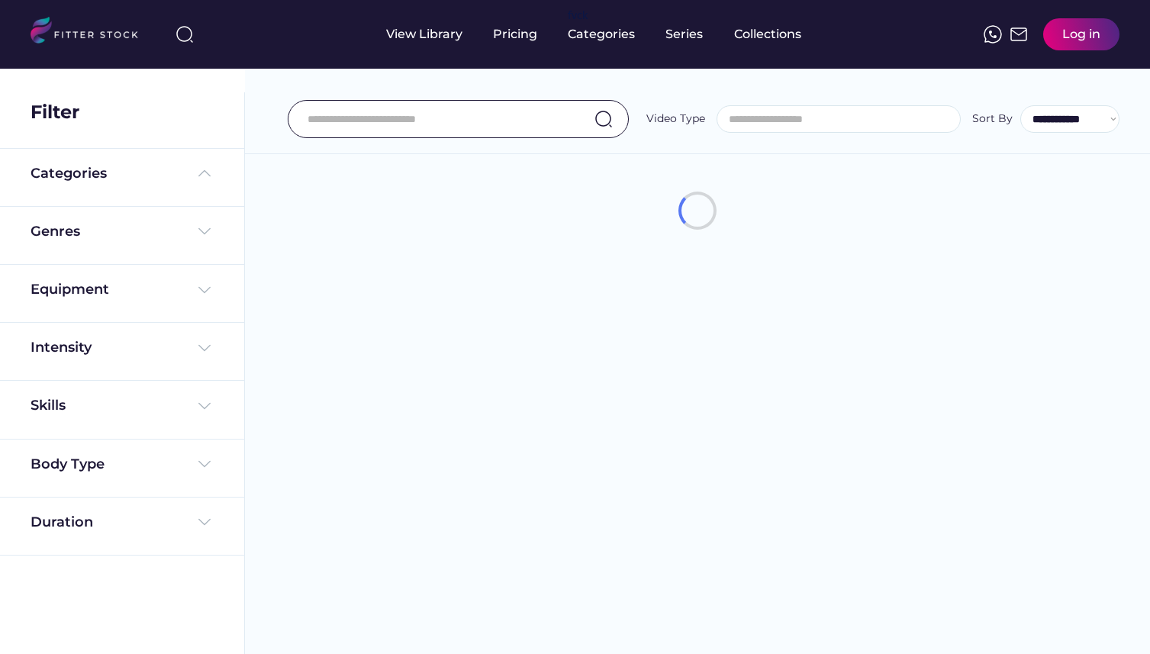
select select
select select "**********"
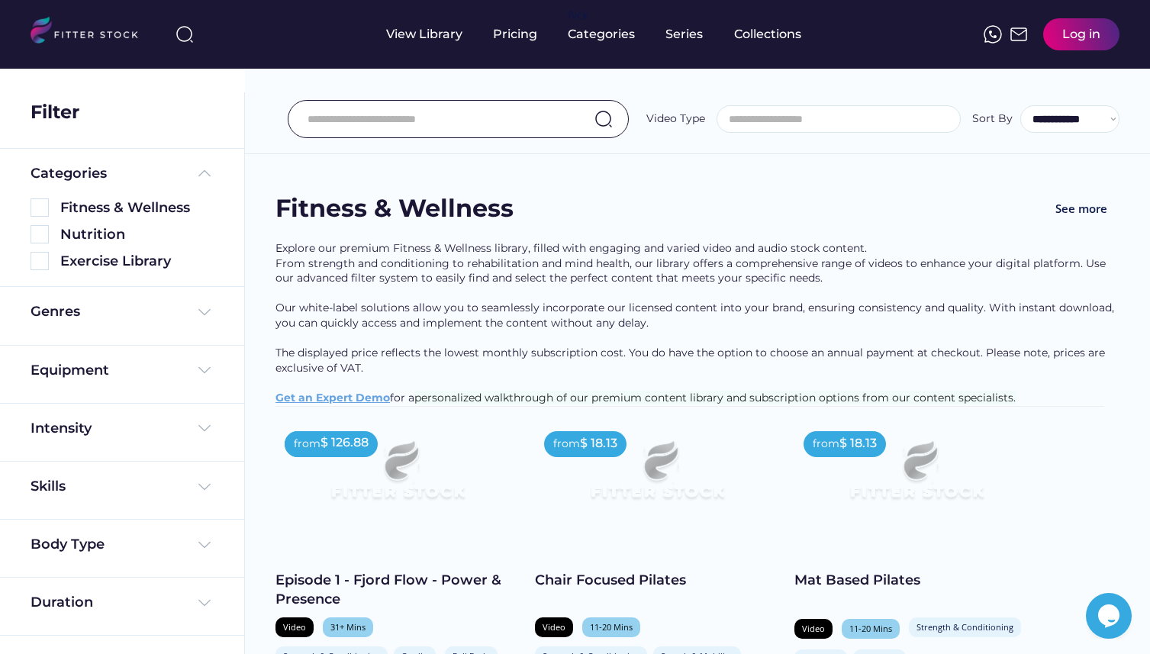
click at [190, 41] on img at bounding box center [184, 34] width 18 height 18
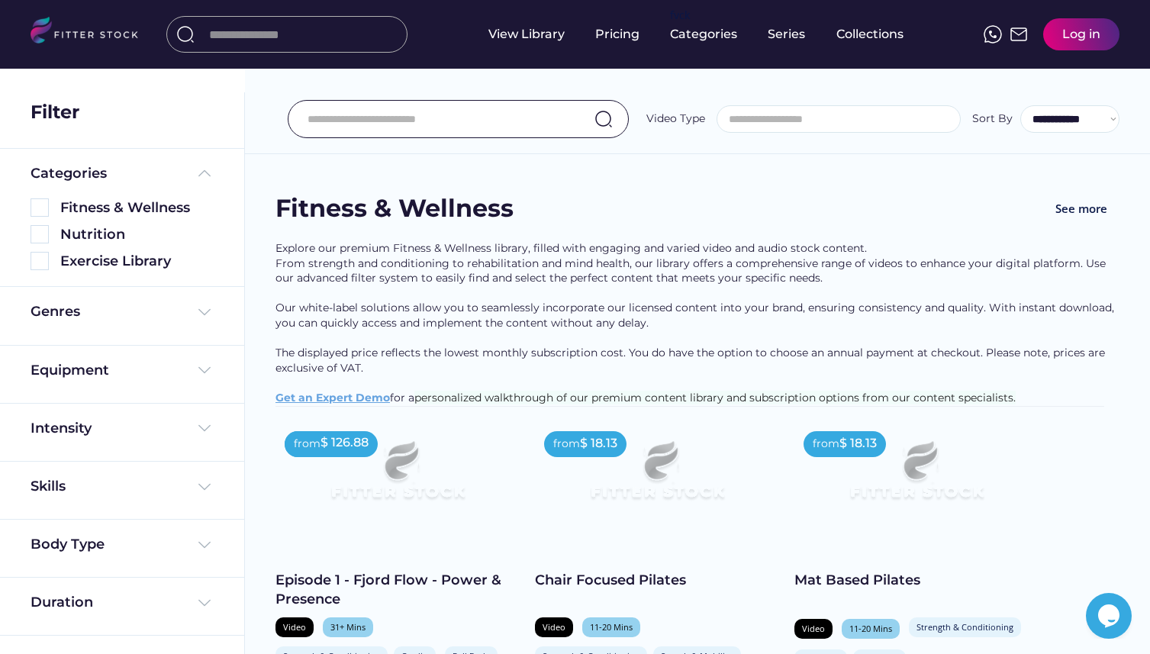
click at [249, 44] on input "input" at bounding box center [304, 34] width 191 height 27
paste input "**********"
type input "**********"
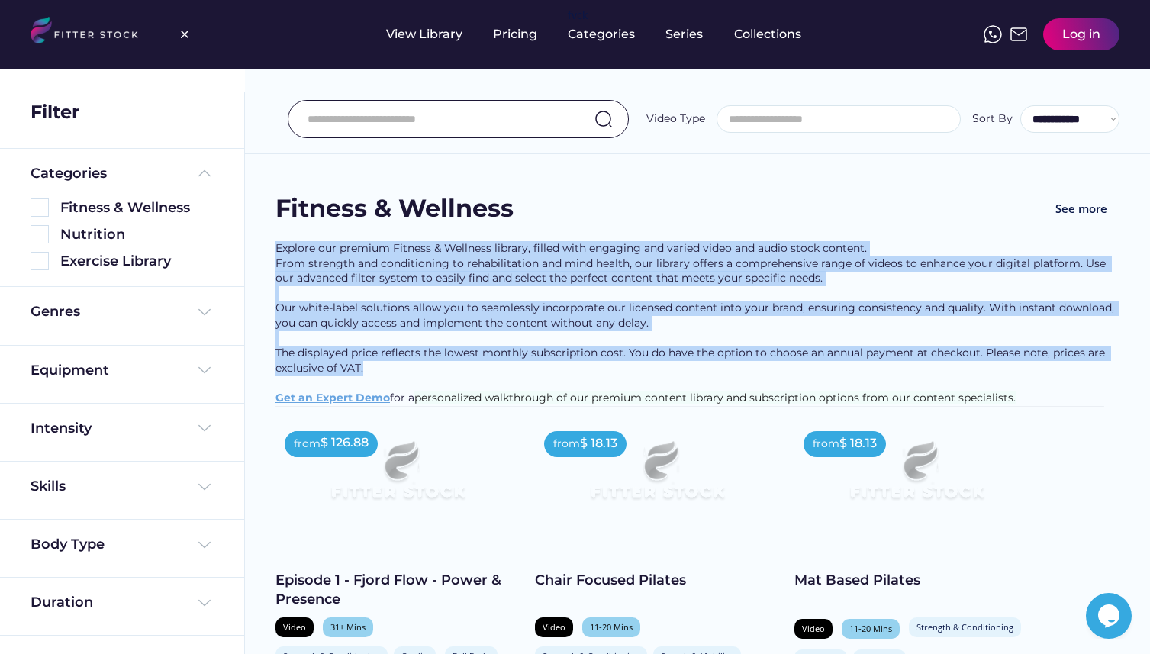
drag, startPoint x: 258, startPoint y: 238, endPoint x: 481, endPoint y: 378, distance: 264.0
click at [481, 378] on div "Explore our premium Fitness & Wellness library, filled with engaging and varied…" at bounding box center [697, 323] width 844 height 165
drag, startPoint x: 481, startPoint y: 378, endPoint x: 276, endPoint y: 244, distance: 245.3
click at [276, 244] on div "Explore our premium Fitness & Wellness library, filled with engaging and varied…" at bounding box center [697, 323] width 844 height 165
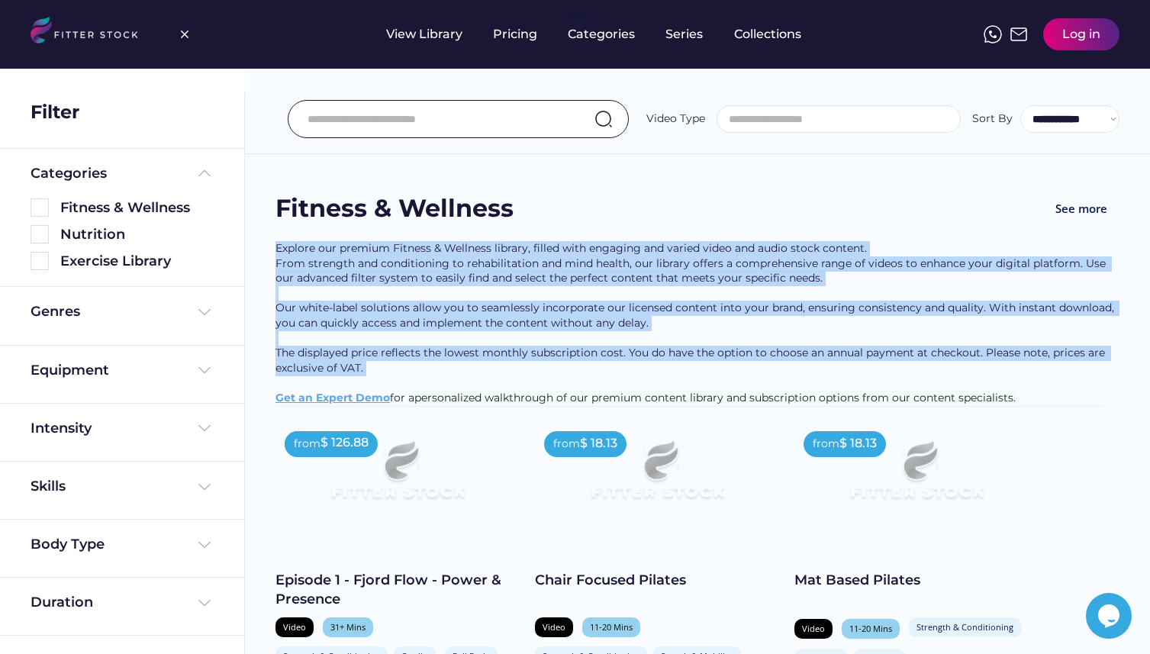
drag, startPoint x: 257, startPoint y: 225, endPoint x: 400, endPoint y: 377, distance: 208.4
click at [400, 377] on div "Explore our premium Fitness & Wellness library, filled with engaging and varied…" at bounding box center [697, 323] width 844 height 165
drag, startPoint x: 400, startPoint y: 377, endPoint x: 274, endPoint y: 183, distance: 231.1
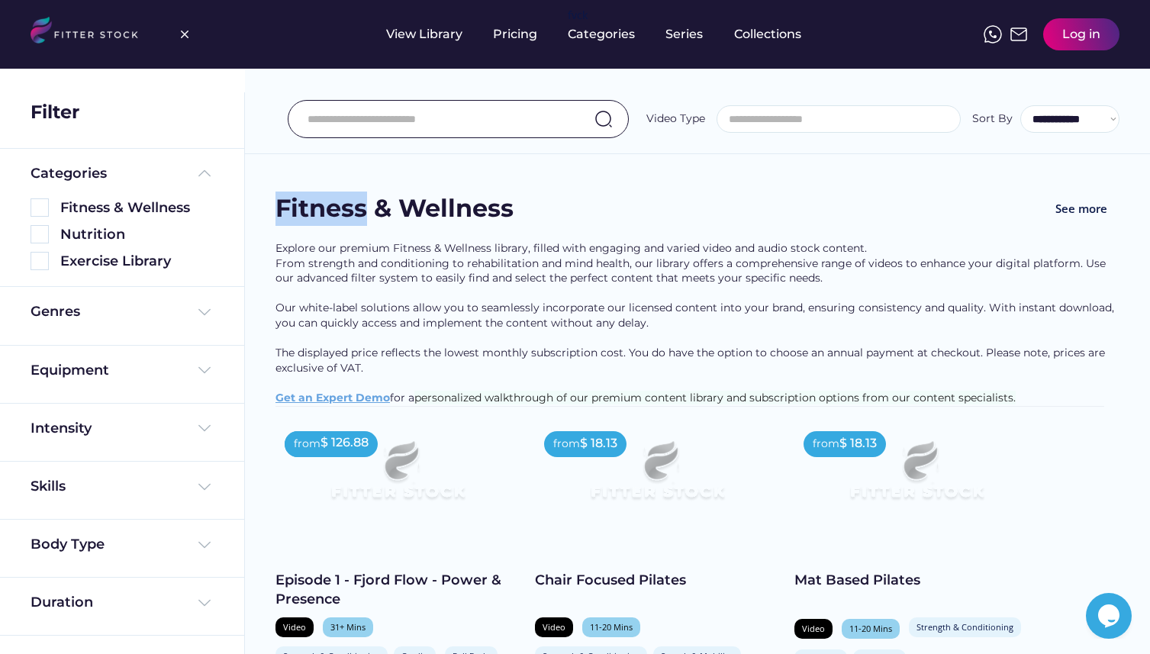
drag, startPoint x: 269, startPoint y: 180, endPoint x: 279, endPoint y: 185, distance: 11.6
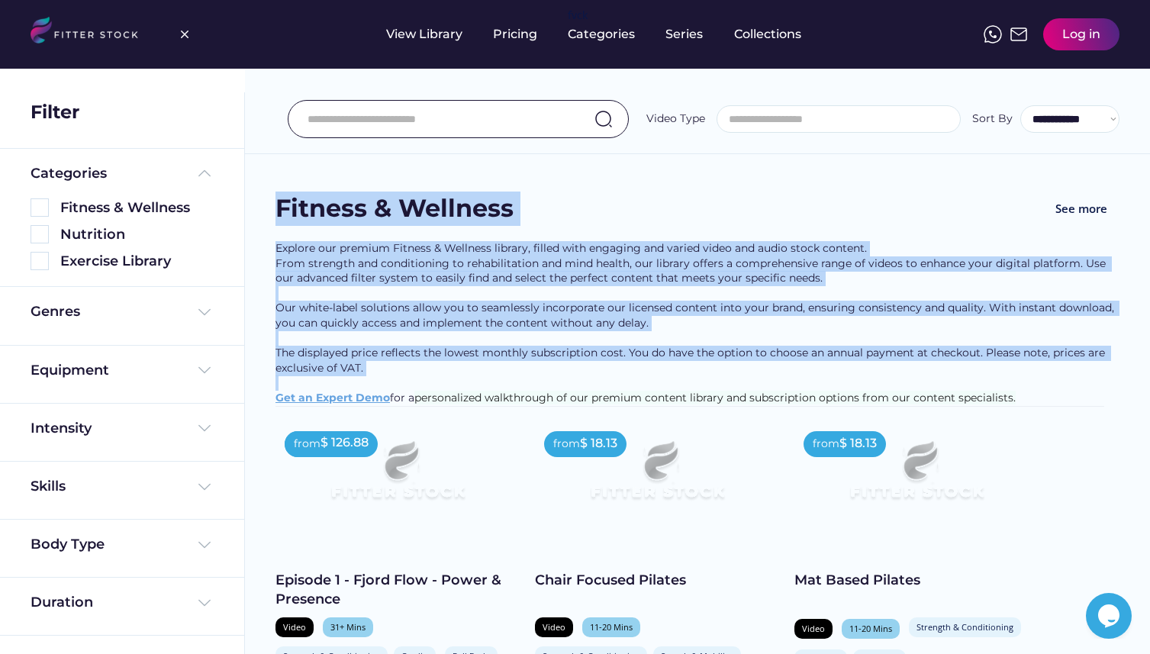
drag, startPoint x: 250, startPoint y: 159, endPoint x: 378, endPoint y: 391, distance: 265.0
click at [378, 391] on div "Explore our premium Fitness & Wellness library, filled with engaging and varied…" at bounding box center [697, 323] width 844 height 165
drag, startPoint x: 378, startPoint y: 391, endPoint x: 266, endPoint y: 178, distance: 241.3
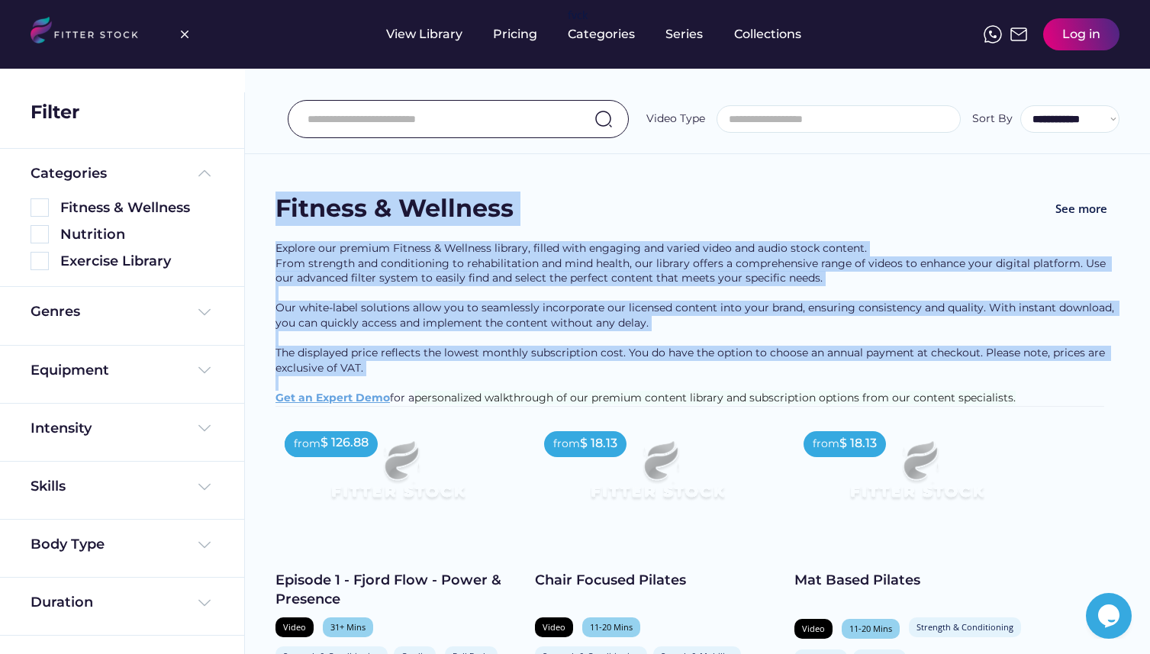
drag, startPoint x: 266, startPoint y: 178, endPoint x: 378, endPoint y: 383, distance: 233.5
click at [378, 383] on div "Explore our premium Fitness & Wellness library, filled with engaging and varied…" at bounding box center [697, 323] width 844 height 165
drag, startPoint x: 378, startPoint y: 383, endPoint x: 266, endPoint y: 247, distance: 175.7
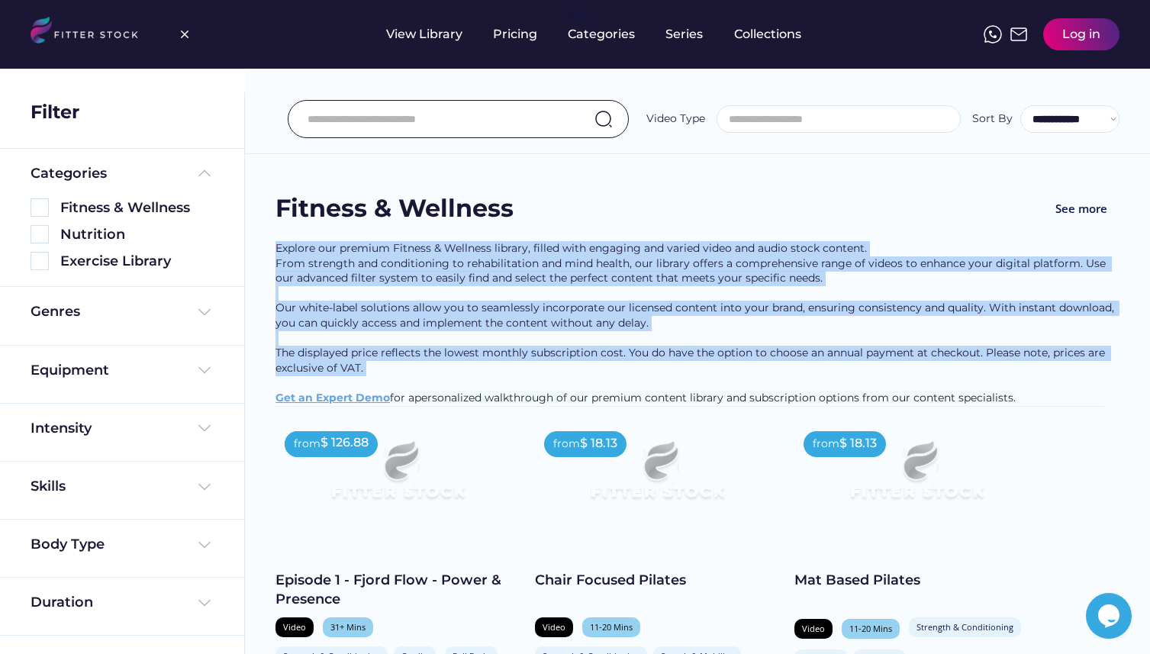
drag, startPoint x: 266, startPoint y: 247, endPoint x: 375, endPoint y: 385, distance: 175.4
click at [375, 385] on div "Explore our premium Fitness & Wellness library, filled with engaging and varied…" at bounding box center [697, 323] width 844 height 165
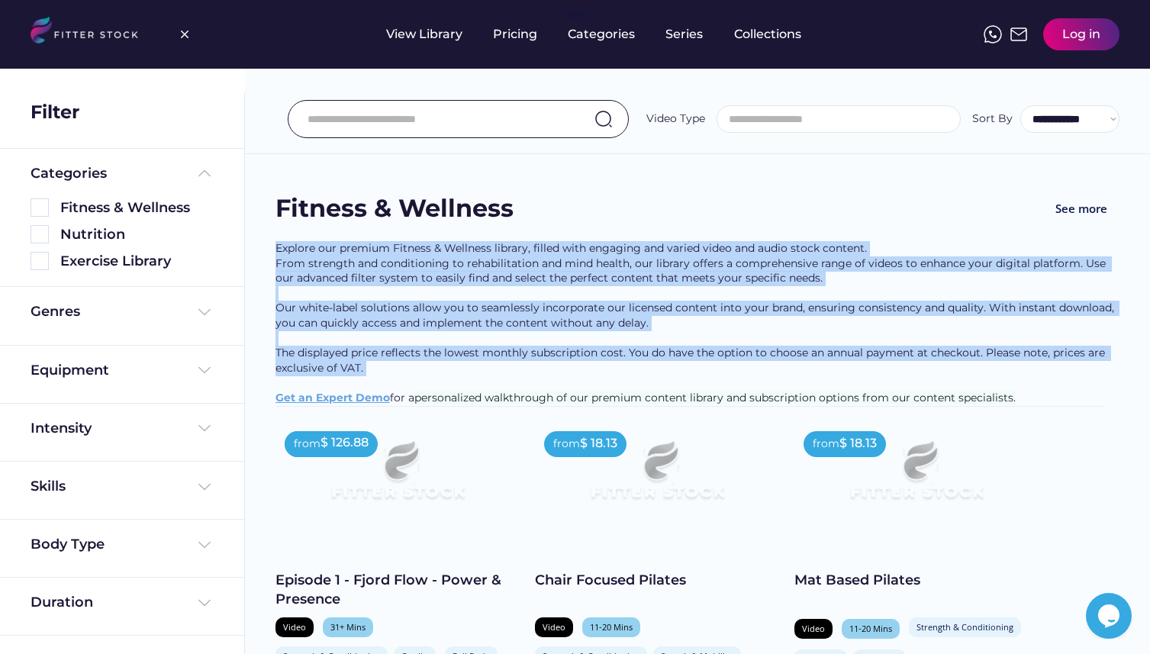
drag, startPoint x: 375, startPoint y: 385, endPoint x: 268, endPoint y: 243, distance: 178.1
drag, startPoint x: 268, startPoint y: 243, endPoint x: 391, endPoint y: 391, distance: 193.4
